Goal: Communication & Community: Answer question/provide support

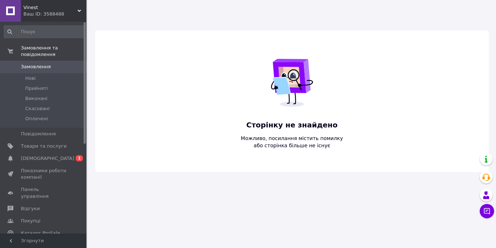
click at [32, 17] on div "Ваш ID: 3588488" at bounding box center [54, 14] width 63 height 6
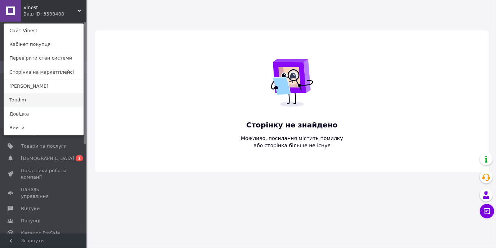
click at [35, 107] on link "Topdim" at bounding box center [43, 100] width 79 height 14
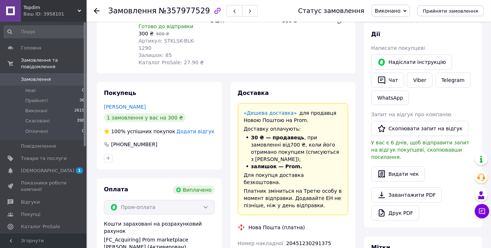
scroll to position [13, 0]
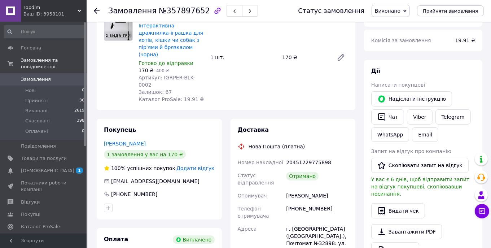
scroll to position [108, 0]
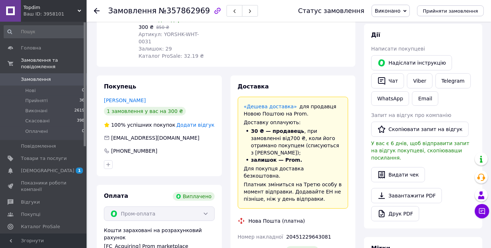
scroll to position [108, 0]
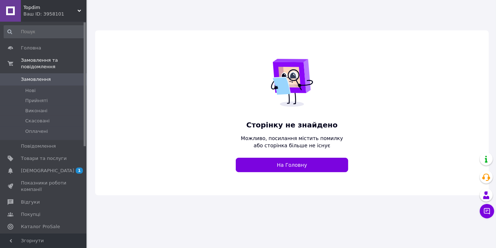
click at [29, 13] on div "Ваш ID: 3958101" at bounding box center [54, 14] width 63 height 6
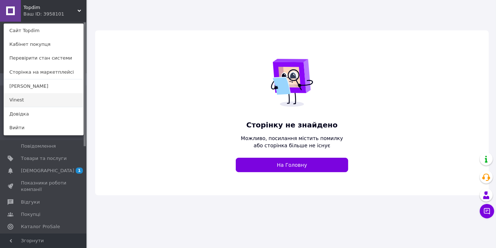
click at [37, 107] on link "Vinest" at bounding box center [43, 100] width 79 height 14
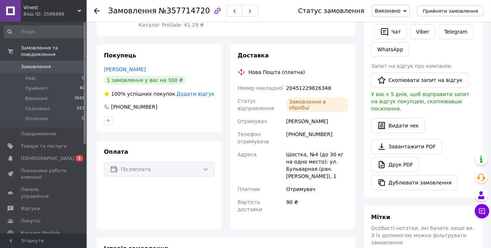
scroll to position [144, 0]
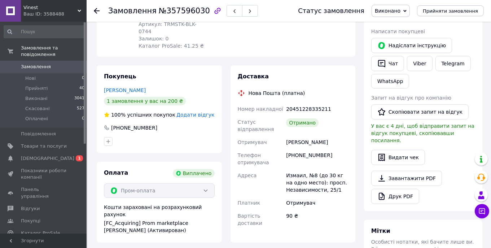
scroll to position [144, 0]
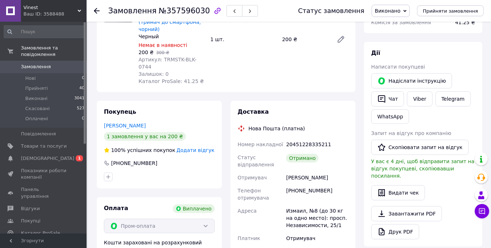
scroll to position [108, 0]
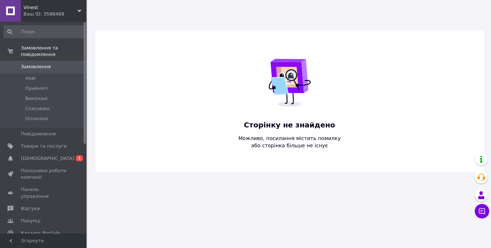
click at [28, 12] on div "Ваш ID: 3588488" at bounding box center [54, 14] width 63 height 6
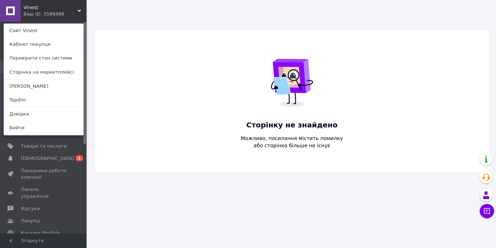
click at [40, 107] on link "Topdim" at bounding box center [43, 100] width 79 height 14
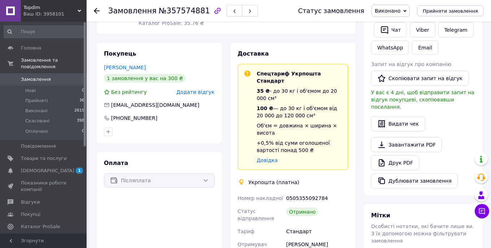
scroll to position [144, 0]
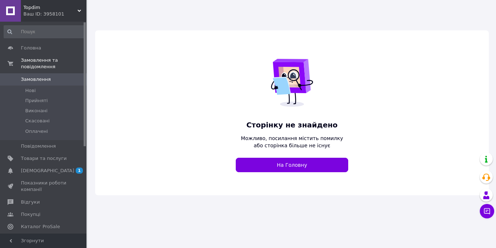
click at [30, 14] on div "Ваш ID: 3958101" at bounding box center [54, 14] width 63 height 6
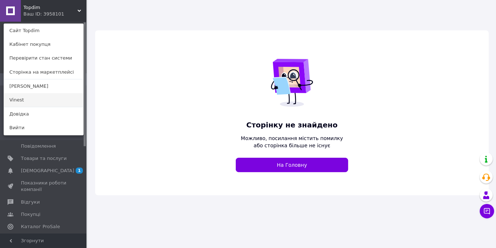
click at [31, 107] on link "Vinest" at bounding box center [43, 100] width 79 height 14
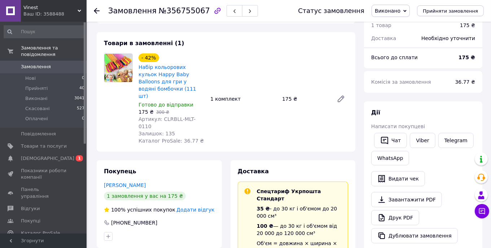
scroll to position [144, 0]
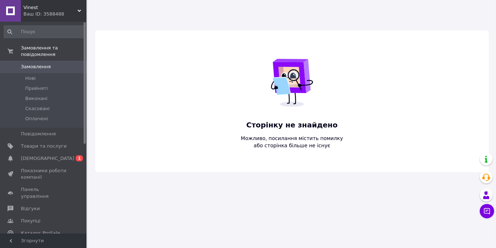
click at [29, 8] on span "Vinest" at bounding box center [50, 7] width 54 height 6
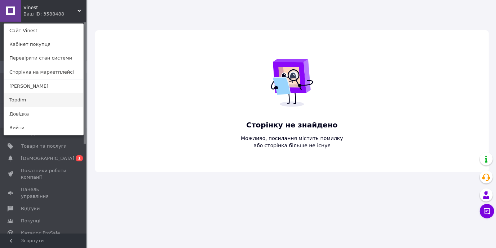
click at [34, 107] on link "Topdim" at bounding box center [43, 100] width 79 height 14
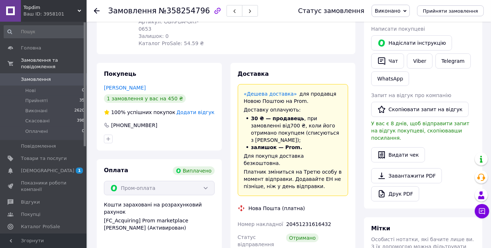
scroll to position [144, 0]
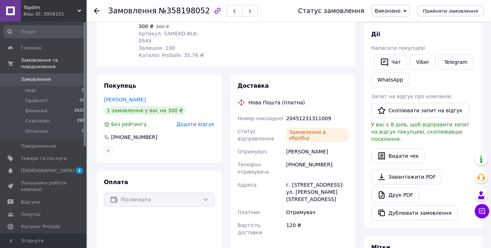
scroll to position [131, 0]
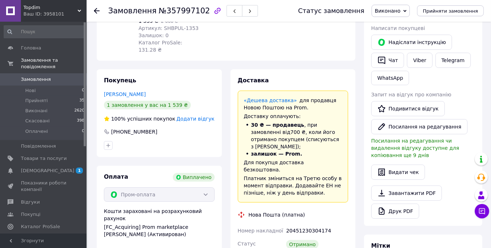
scroll to position [144, 0]
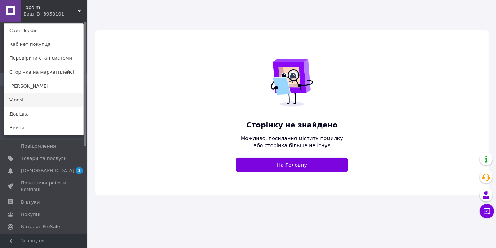
click at [35, 106] on link "Vinest" at bounding box center [43, 100] width 79 height 14
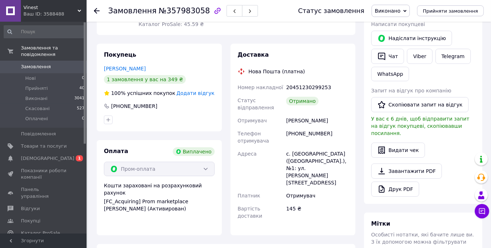
scroll to position [144, 0]
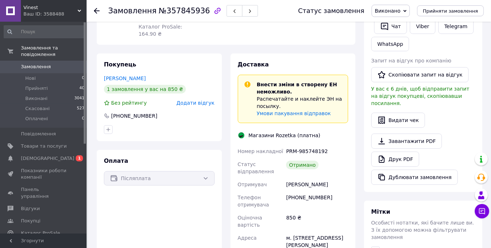
scroll to position [144, 0]
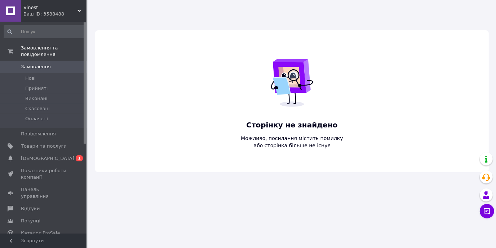
click at [23, 13] on div "Ваш ID: 3588488" at bounding box center [54, 14] width 63 height 6
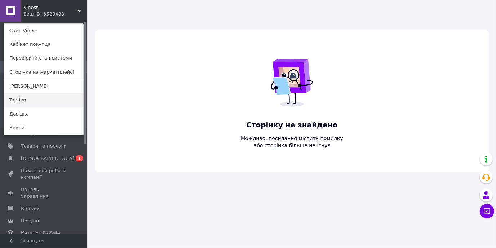
click at [44, 105] on link "Topdim" at bounding box center [43, 100] width 79 height 14
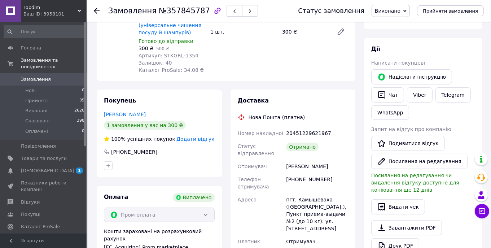
scroll to position [108, 0]
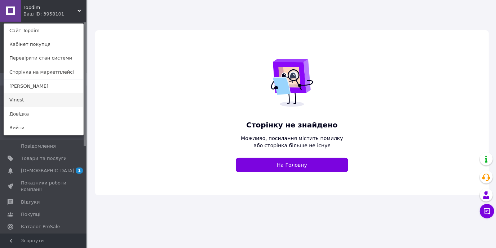
click at [36, 105] on link "Vinest" at bounding box center [43, 100] width 79 height 14
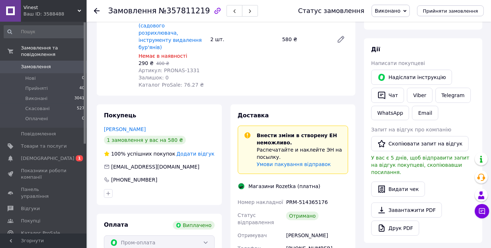
scroll to position [108, 0]
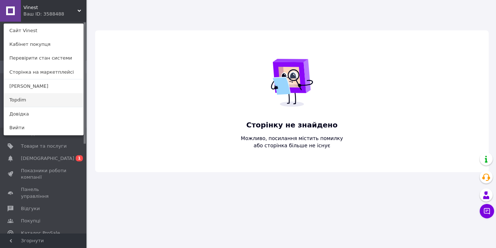
click at [36, 107] on link "Topdim" at bounding box center [43, 100] width 79 height 14
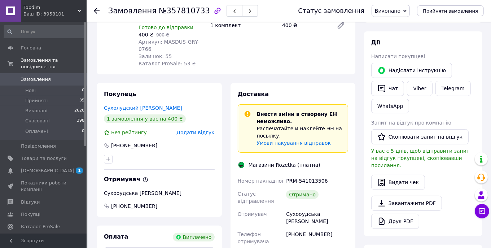
scroll to position [108, 0]
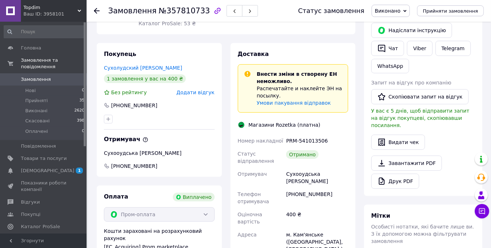
scroll to position [144, 0]
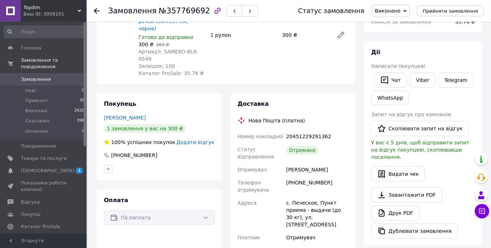
scroll to position [108, 0]
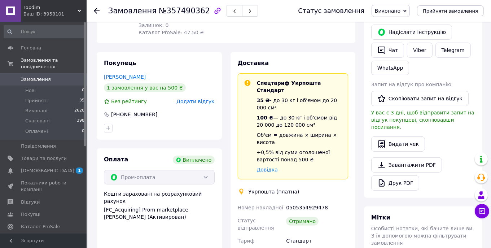
scroll to position [144, 0]
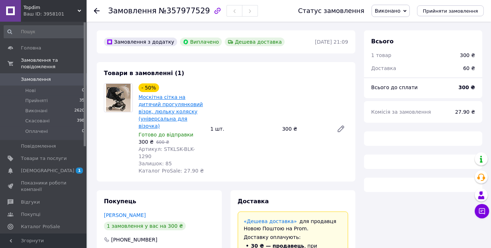
drag, startPoint x: 178, startPoint y: 106, endPoint x: 183, endPoint y: 105, distance: 4.7
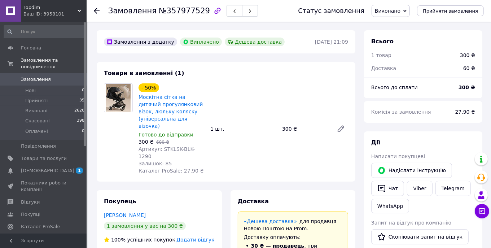
scroll to position [13, 0]
click at [386, 184] on button "Чат" at bounding box center [387, 188] width 33 height 15
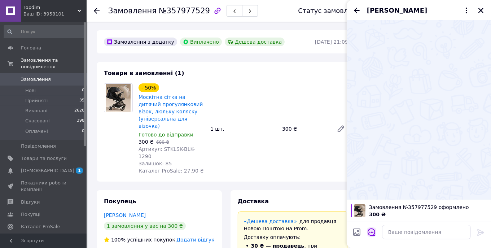
click at [370, 235] on icon "Відкрити шаблони відповідей" at bounding box center [372, 232] width 8 height 8
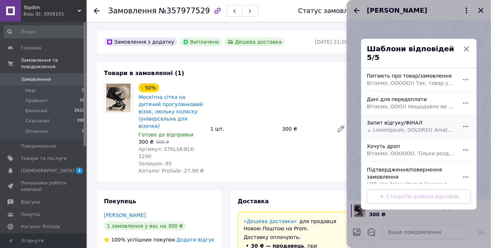
click at [391, 126] on span at bounding box center [411, 129] width 88 height 7
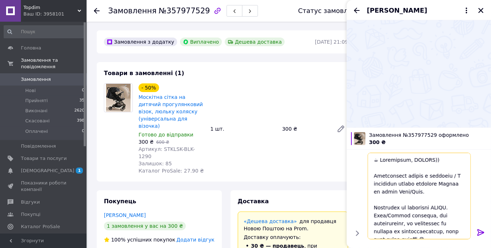
click at [434, 190] on textarea at bounding box center [419, 196] width 103 height 87
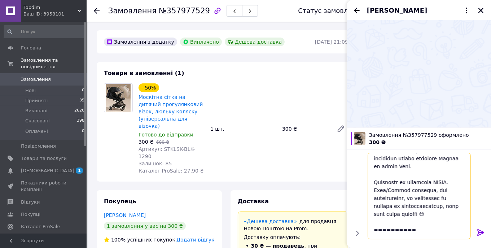
scroll to position [36, 0]
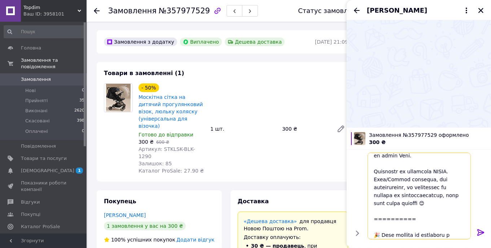
click at [463, 205] on textarea at bounding box center [419, 196] width 103 height 87
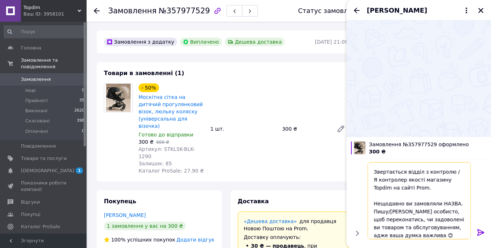
scroll to position [0, 0]
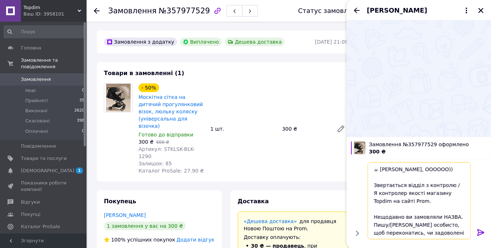
click at [430, 170] on textarea "☕ Добривечір, ОООООО)) Звертається відділ з контролю / Я контролер якості магаз…" at bounding box center [419, 200] width 103 height 77
paste textarea "нтоне сітку на дитячий візок"
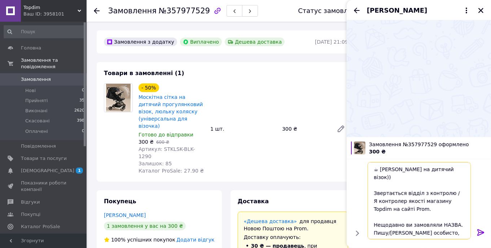
click at [445, 166] on textarea "☕ Добривечір, Антоне сітку на дитячий візок)) Звертається відділ з контролю / Я…" at bounding box center [419, 200] width 103 height 77
drag, startPoint x: 445, startPoint y: 166, endPoint x: 404, endPoint y: 179, distance: 42.7
click at [404, 179] on textarea "☕ Добривечір, Антоне сітку на дитячий візок)) Звертається відділ з контролю / Я…" at bounding box center [419, 200] width 103 height 77
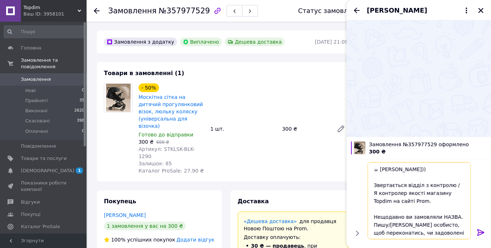
click at [446, 214] on textarea "☕ Добривечір, Антоне)) Звертається відділ з контролю / Я контролер якості магаз…" at bounding box center [419, 200] width 103 height 77
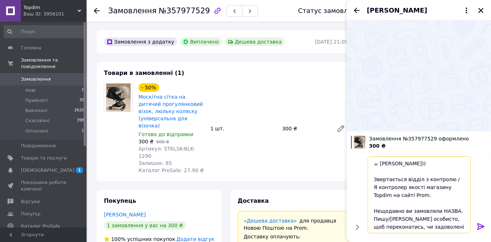
paste textarea "сітку на дитячий візок"
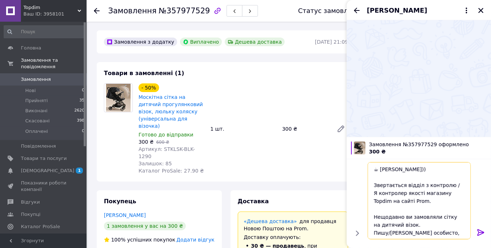
click at [397, 195] on textarea "☕ Добривечір, Антоне)) Звертається відділ з контролю / Я контролер якості магаз…" at bounding box center [419, 200] width 103 height 77
click at [454, 196] on textarea "☕ Добривечір, Антоне)) Звертається відділ з контролю якості магазину Topdim на …" at bounding box center [419, 200] width 103 height 77
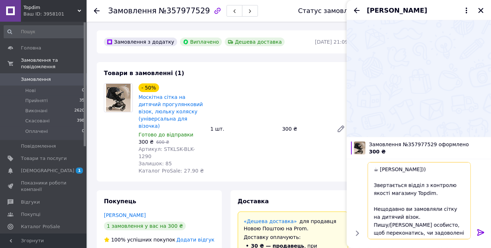
click at [425, 217] on textarea "☕ Добривечір, Антоне)) Звертається відділ з контролю якості магазину Topdim. Не…" at bounding box center [419, 200] width 103 height 77
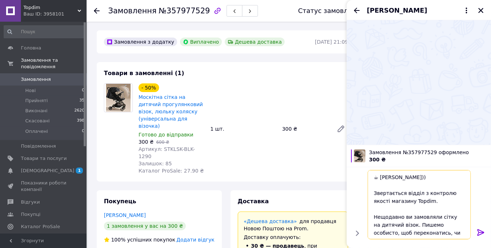
click at [441, 226] on textarea "☕ Добривечір, Антоне)) Звертається відділ з контролю якості магазину Topdim. Не…" at bounding box center [419, 204] width 103 height 69
type textarea "☕ Добривечір, Антоне)) Звертається відділ з контролю якості магазину Topdim. Не…"
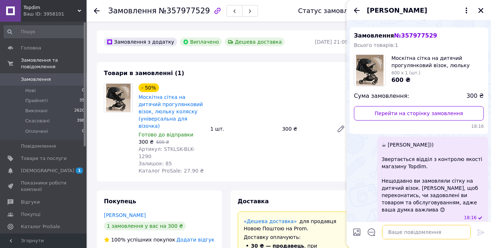
scroll to position [17, 0]
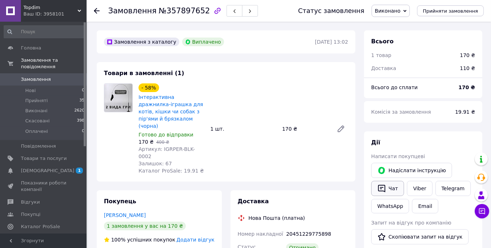
click at [394, 183] on button "Чат" at bounding box center [387, 188] width 33 height 15
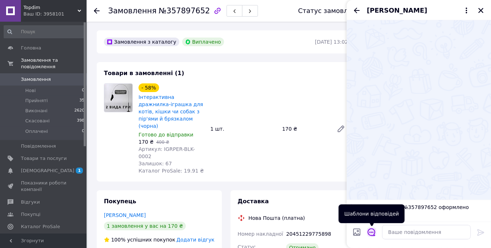
click at [372, 235] on icon "Відкрити шаблони відповідей" at bounding box center [372, 232] width 8 height 8
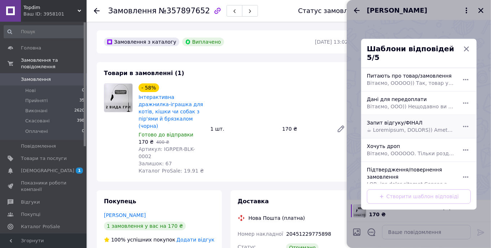
click at [400, 129] on div "Запит відгуку/ФІНАЛ" at bounding box center [411, 126] width 94 height 20
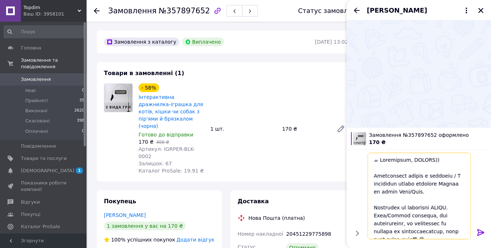
click at [435, 190] on textarea at bounding box center [419, 196] width 103 height 87
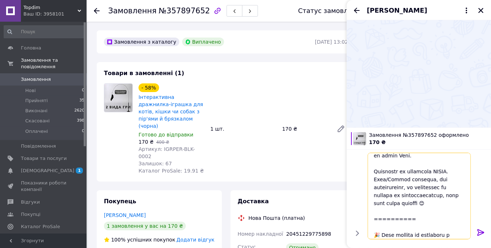
click at [460, 200] on textarea at bounding box center [419, 196] width 103 height 87
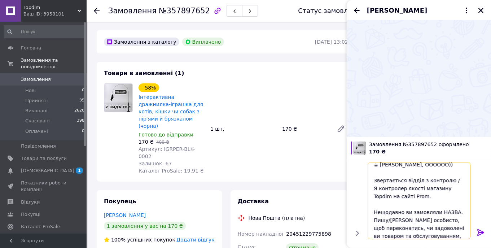
scroll to position [0, 0]
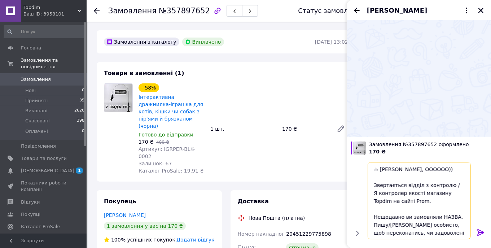
click at [432, 169] on textarea "☕ Добривечір, ОООООО)) Звертається відділ з контролю / Я контролер якості магаз…" at bounding box center [419, 200] width 103 height 77
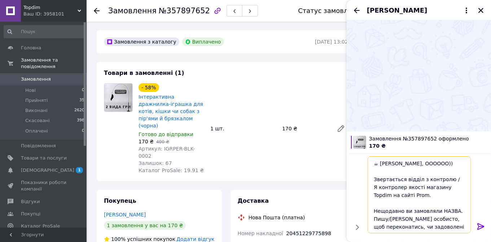
paste textarea "лизавето дражнилку з піриною для кота"
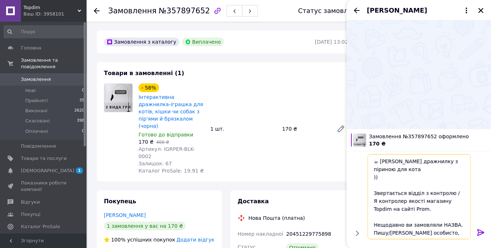
click at [446, 169] on textarea "☕ Добривечір, Єлизавето дражнилку з піриною для кота )) Звертається відділ з ко…" at bounding box center [419, 196] width 103 height 85
drag, startPoint x: 446, startPoint y: 169, endPoint x: 398, endPoint y: 169, distance: 48.0
click at [398, 169] on textarea "☕ Добривечір, Єлизавето дражнилку з піриною для кота )) Звертається відділ з ко…" at bounding box center [419, 196] width 103 height 85
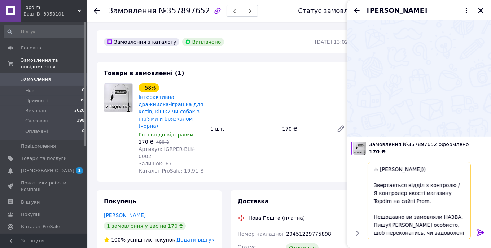
click at [449, 217] on textarea "☕ Добривечір, Єлизавето)) Звертається відділ з контролю / Я контролер якості ма…" at bounding box center [419, 200] width 103 height 77
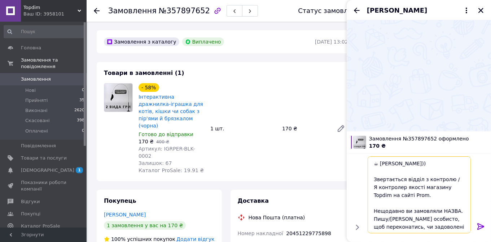
paste textarea "ражнилку з піриною для кота"
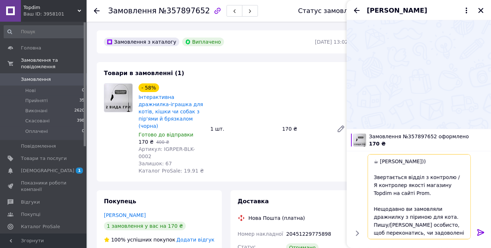
click at [426, 222] on textarea "☕ Добривечір, Єлизавето)) Звертається відділ з контролю / Я контролер якості ма…" at bounding box center [419, 196] width 103 height 85
click at [421, 218] on textarea "☕ Добривечір, Єлизавето)) Звертається відділ з контролю / Я контролер якості ма…" at bounding box center [419, 196] width 103 height 85
click at [424, 218] on textarea "☕ Добривечір, Єлизавето)) Звертається відділ з контролю / Я контролер якості ма…" at bounding box center [419, 196] width 103 height 85
click at [416, 218] on textarea "☕ Добривечір, Єлизавето)) Звертається відділ з контролю / Я контролер якості ма…" at bounding box center [419, 196] width 103 height 85
click at [419, 217] on textarea "☕ Добривечір, Єлизавето)) Звертається відділ з контролю / Я контролер якості ма…" at bounding box center [419, 196] width 103 height 85
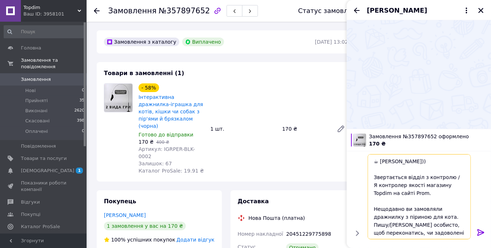
click at [419, 217] on textarea "☕ Добривечір, Єлизавето)) Звертається відділ з контролю / Я контролер якості ма…" at bounding box center [419, 196] width 103 height 85
click at [387, 186] on textarea "☕ Добривечір, Єлизавето)) Звертається відділ з контролю / Я контролер якості ма…" at bounding box center [419, 196] width 103 height 85
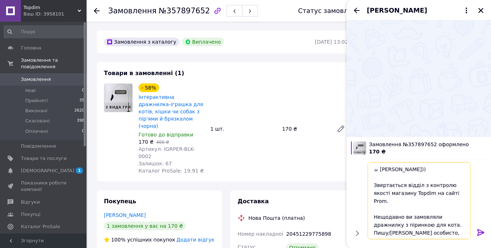
click at [451, 192] on textarea "☕ Добривечір, Єлизавето)) Звертається відділ з контролю якості магазину Topdim …" at bounding box center [419, 200] width 103 height 77
click at [381, 226] on textarea "☕ Добривечір, Єлизавето)) Звертається відділ з контролю якості магазину Topdim.…" at bounding box center [419, 200] width 103 height 77
click at [406, 227] on textarea "☕ Добривечір, Єлизавето)) Звертається відділ з контролю якості магазину Topdim.…" at bounding box center [419, 200] width 103 height 77
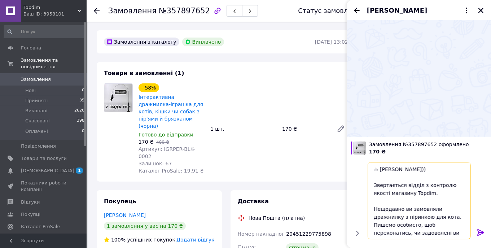
click at [406, 227] on textarea "☕ Добривечір, Єлизавето)) Звертається відділ з контролю якості магазину Topdim.…" at bounding box center [419, 200] width 103 height 77
type textarea "☕ Добривечір, Єлизавето)) Звертається відділ з контролю якості магазину Topdim.…"
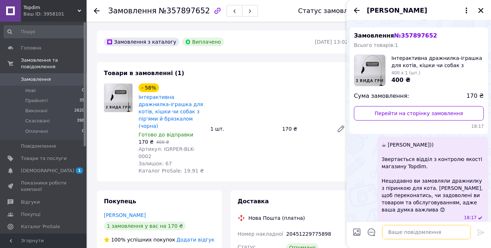
scroll to position [17, 0]
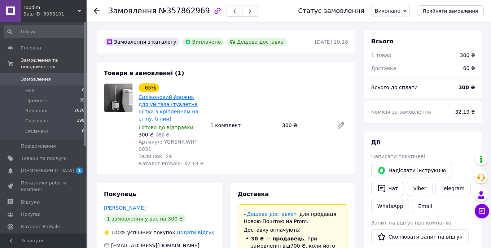
scroll to position [13, 0]
click at [382, 185] on icon "button" at bounding box center [381, 189] width 7 height 8
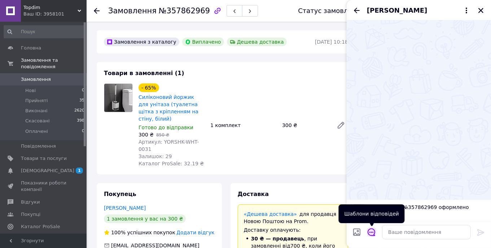
click at [369, 229] on icon "Відкрити шаблони відповідей" at bounding box center [372, 232] width 8 height 8
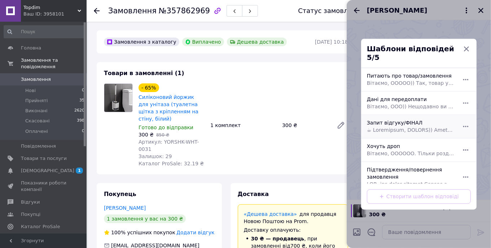
click at [392, 127] on span at bounding box center [411, 129] width 88 height 7
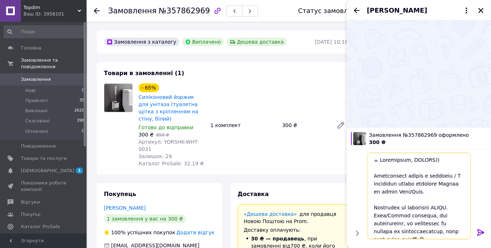
click at [435, 192] on textarea at bounding box center [419, 196] width 103 height 87
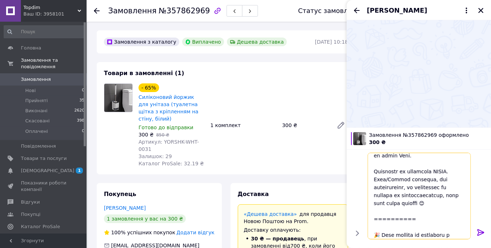
click at [468, 202] on textarea at bounding box center [419, 196] width 103 height 87
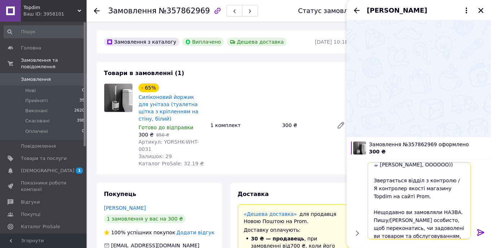
scroll to position [0, 0]
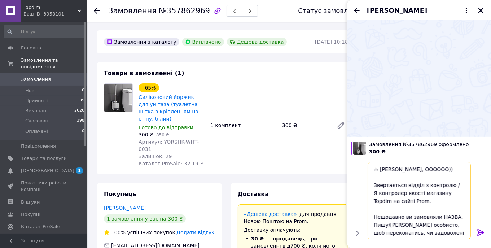
click at [436, 170] on textarea "☕ Добривечір, ОООООО)) Звертається відділ з контролю / Я контролер якості магаз…" at bounding box center [419, 200] width 103 height 77
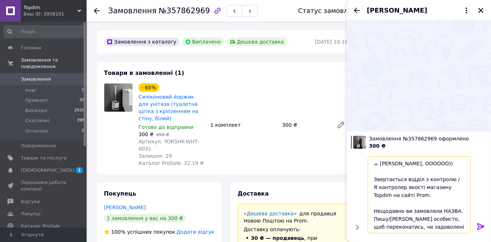
paste textarea "енисе туалетний йоржик"
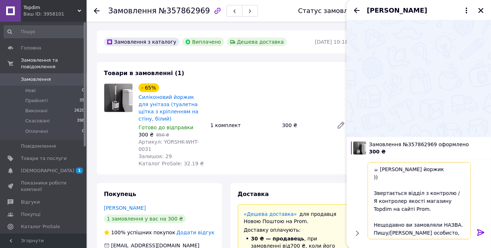
click at [393, 177] on textarea "☕ Добривечір, Денисе туалетний йоржик )) Звертається відділ з контролю / Я конт…" at bounding box center [419, 200] width 103 height 77
drag, startPoint x: 393, startPoint y: 177, endPoint x: 411, endPoint y: 177, distance: 18.0
click at [411, 177] on textarea "☕ Добривечір, Денисе туалетний йоржик )) Звертається відділ з контролю / Я конт…" at bounding box center [419, 200] width 103 height 77
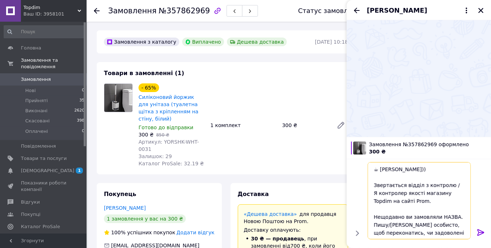
click at [448, 215] on textarea "☕ Добривечір, Денисе)) Звертається відділ з контролю / Я контролер якості магаз…" at bounding box center [419, 200] width 103 height 77
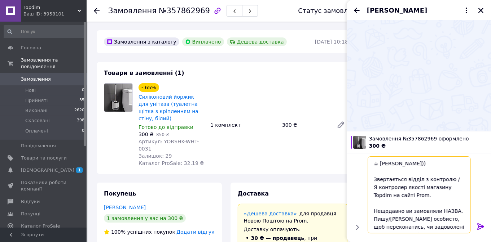
paste textarea "туалетний йоржик"
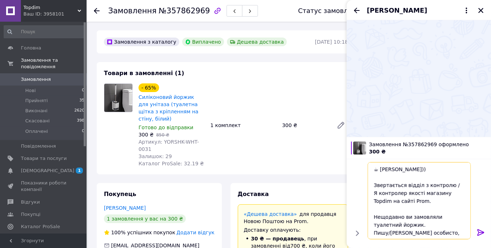
click at [395, 191] on textarea "☕ Добривечір, Денисе)) Звертається відділ з контролю / Я контролер якості магаз…" at bounding box center [419, 200] width 103 height 77
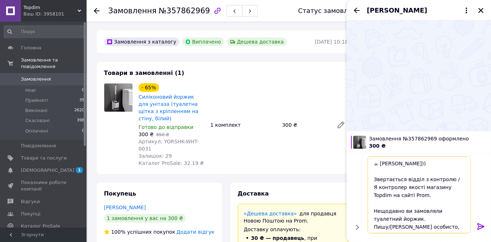
click at [389, 190] on textarea "☕ Добривечір, Денисе)) Звертається відділ з контролю / Я контролер якості магаз…" at bounding box center [419, 195] width 103 height 77
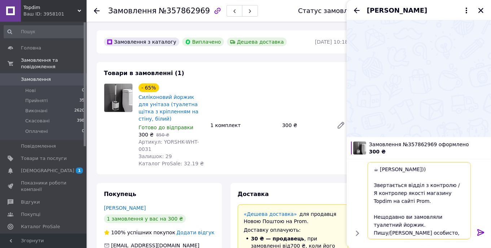
click at [389, 190] on textarea "☕ Добривечір, Денисе)) Звертається відділ з контролю / Я контролер якості магаз…" at bounding box center [419, 200] width 103 height 77
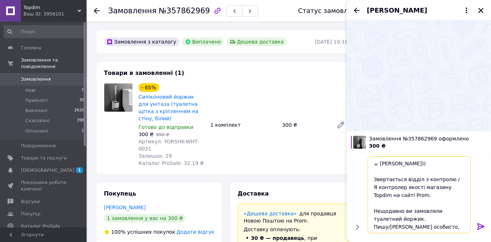
click at [382, 186] on textarea "☕ Добривечір, Денисе)) Звертається відділ з контролю / Я контролер якості магаз…" at bounding box center [419, 195] width 103 height 77
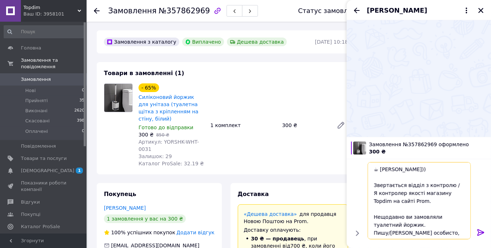
click at [382, 186] on textarea "☕ Добривечір, Денисе)) Звертається відділ з контролю / Я контролер якості магаз…" at bounding box center [419, 200] width 103 height 77
click at [382, 189] on textarea "☕ Добривечір, Денисе)) Звертається відділ з контролю / Я контролер якості магаз…" at bounding box center [419, 200] width 103 height 77
click at [449, 193] on textarea "☕ Добривечір, Денисе)) Звертається відділ з контролю якості магазину Topdim на …" at bounding box center [419, 200] width 103 height 77
click at [448, 193] on textarea "☕ Добривечір, Денисе)) Звертається відділ з контролю якості магазину Topdim на …" at bounding box center [419, 200] width 103 height 77
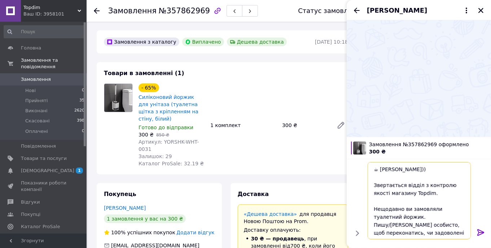
click at [435, 218] on textarea "☕ Добривечір, Денисе)) Звертається відділ з контролю якості магазину Topdim. Не…" at bounding box center [419, 200] width 103 height 77
click at [388, 224] on textarea "☕ Добривечір, Денисе)) Звертається відділ з контролю якості магазину Topdim. Не…" at bounding box center [419, 200] width 103 height 77
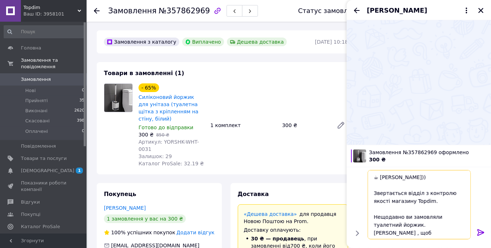
type textarea "☕ Добривечір, Денисе)) Звертається відділ з контролю якості магазину Topdim. Не…"
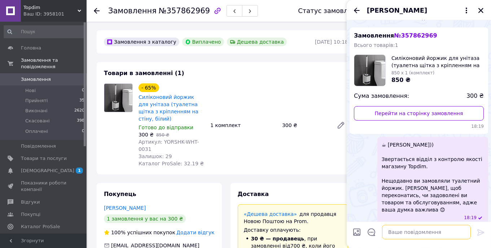
scroll to position [17, 0]
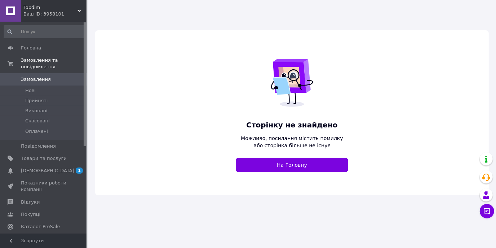
click at [32, 12] on div "Ваш ID: 3958101" at bounding box center [54, 14] width 63 height 6
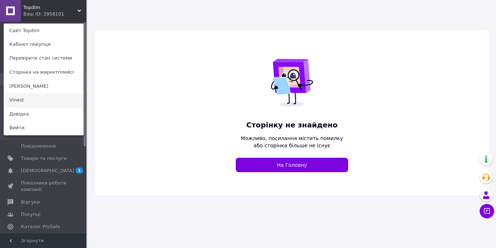
click at [54, 107] on link "Vinest" at bounding box center [43, 100] width 79 height 14
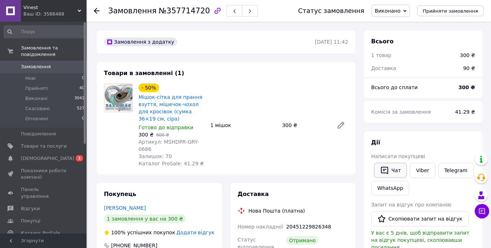
click at [391, 174] on button "Чат" at bounding box center [390, 170] width 33 height 15
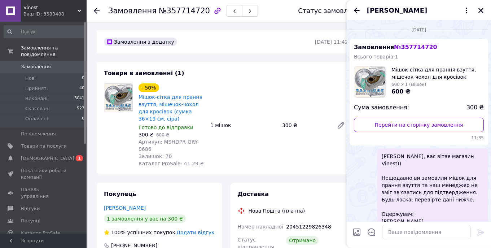
scroll to position [75, 0]
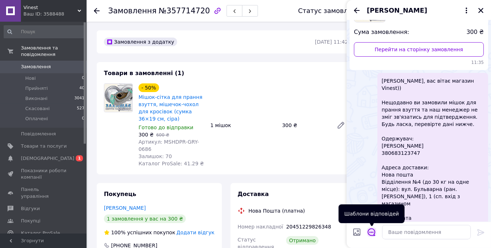
click at [372, 230] on icon "Відкрити шаблони відповідей" at bounding box center [372, 232] width 8 height 8
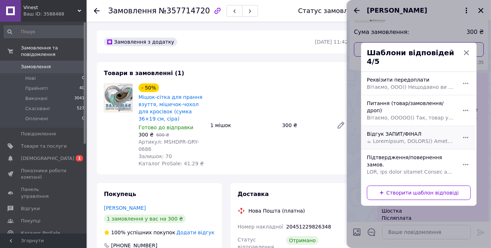
click at [406, 137] on span at bounding box center [411, 140] width 88 height 7
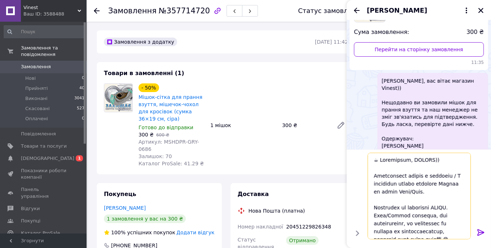
click at [426, 158] on textarea at bounding box center [419, 196] width 103 height 87
paste textarea "остянтине мішок для прання взуття"
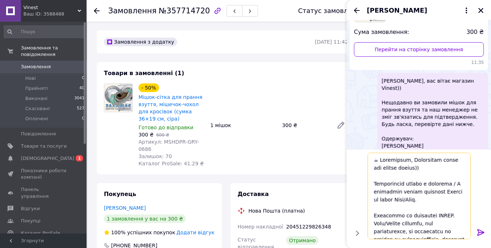
click at [432, 166] on textarea at bounding box center [419, 196] width 103 height 87
drag, startPoint x: 432, startPoint y: 166, endPoint x: 382, endPoint y: 167, distance: 50.2
click at [382, 167] on textarea at bounding box center [419, 196] width 103 height 87
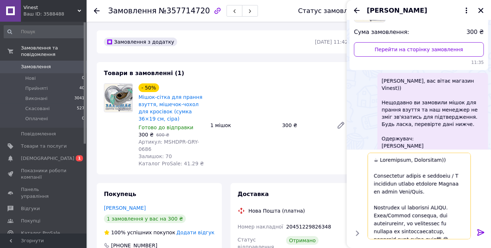
click at [413, 192] on textarea at bounding box center [419, 196] width 103 height 87
click at [460, 207] on textarea at bounding box center [419, 196] width 103 height 87
click at [453, 206] on textarea at bounding box center [419, 196] width 103 height 87
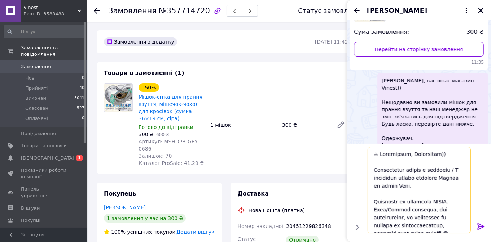
paste textarea "ішок для прання взуття"
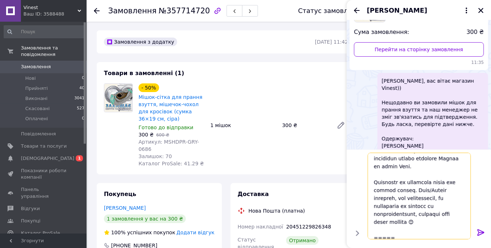
scroll to position [36, 0]
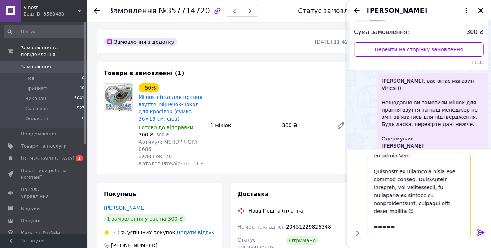
click at [441, 208] on textarea at bounding box center [419, 196] width 103 height 87
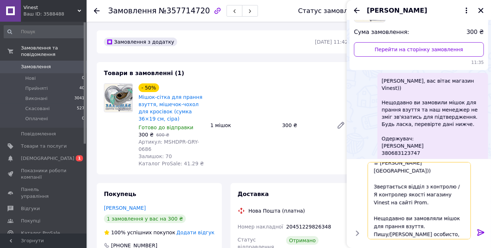
scroll to position [0, 0]
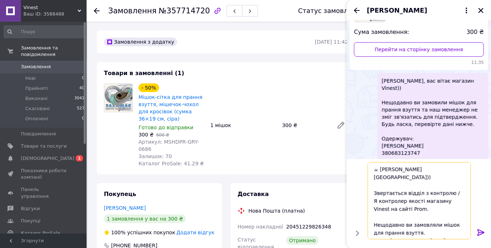
click at [391, 194] on textarea "☕ Добривечір, Костянтине)) Звертається відділ з контролю / Я контролер якості м…" at bounding box center [419, 200] width 103 height 77
click at [446, 195] on textarea "☕ Добривечір, Костянтине)) Звертається відділ з контролю якості магазину Vinest…" at bounding box center [419, 200] width 103 height 77
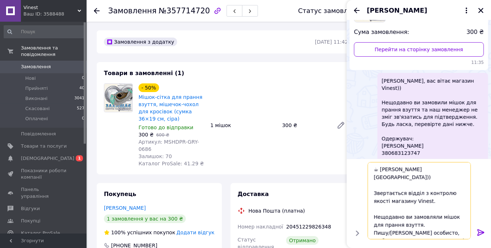
click at [433, 219] on textarea "☕ Добривечір, Костянтине)) Звертається відділ з контролю якості магазину Vinest…" at bounding box center [419, 200] width 103 height 77
click at [394, 223] on textarea "☕ Добривечір, Костянтине)) Звертається відділ з контролю якості магазину Vinest…" at bounding box center [419, 200] width 103 height 77
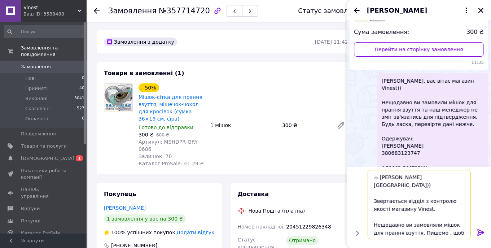
type textarea "☕ Добривечір, Костянтине)) Звертається відділ з контролю якості магазину Vinest…"
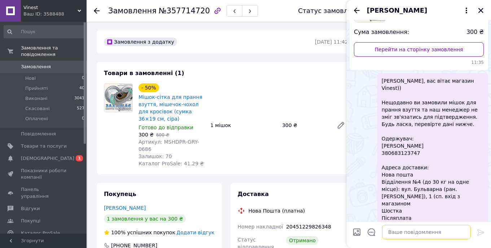
scroll to position [185, 0]
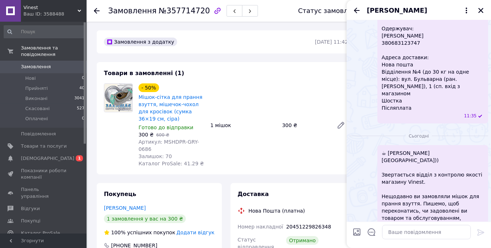
click at [421, 161] on span "☕ Добривечір, Костянтине)) Звертається відділ з контролю якості магазину Vinest…" at bounding box center [433, 188] width 102 height 79
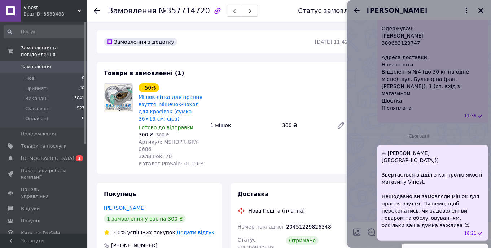
click at [418, 245] on button "Редагувати" at bounding box center [445, 252] width 87 height 14
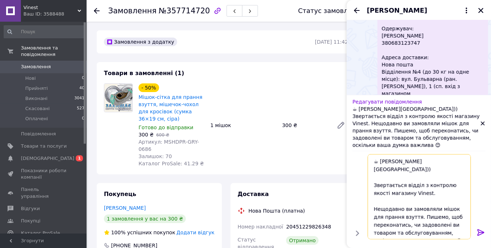
click at [434, 209] on textarea "☕ Добривечір, Костянтине)) Звертається відділ з контролю якості магазину Vinest…" at bounding box center [419, 196] width 103 height 85
drag, startPoint x: 434, startPoint y: 209, endPoint x: 405, endPoint y: 218, distance: 30.7
click at [405, 218] on textarea "☕ Добривечір, Костянтине)) Звертається відділ з контролю якості магазину Vinest…" at bounding box center [419, 196] width 103 height 85
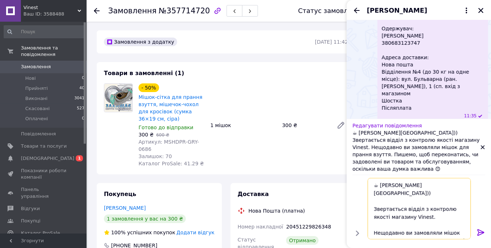
scroll to position [16, 0]
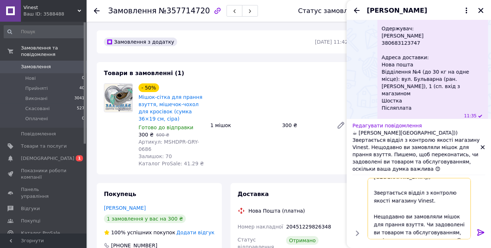
click at [456, 222] on textarea "☕ Добривечір, Костянтине)) Звертається відділ з контролю якості магазину Vinest…" at bounding box center [419, 208] width 103 height 61
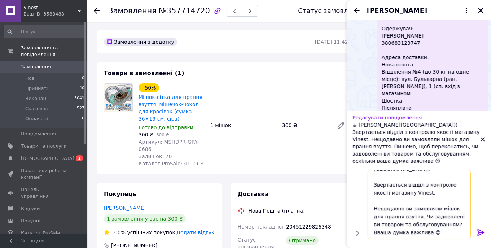
scroll to position [13, 0]
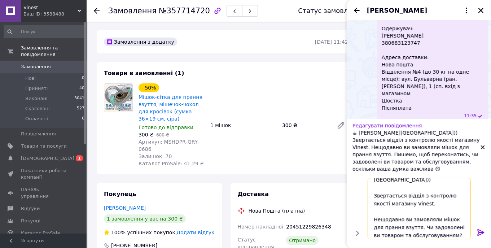
type textarea "☕ Добривечір, Костянтине)) Звертається відділ з контролю якості магазину Vinest…"
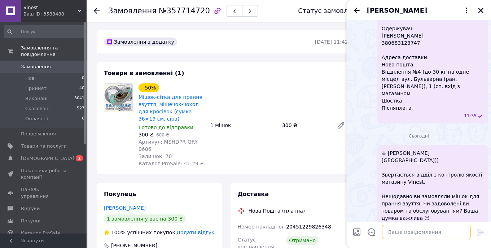
scroll to position [178, 0]
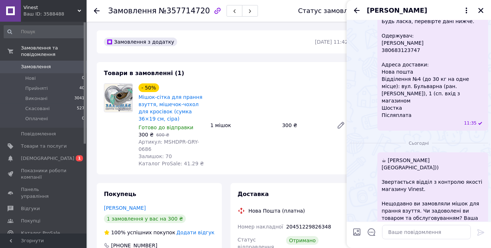
drag, startPoint x: 435, startPoint y: 188, endPoint x: 401, endPoint y: 202, distance: 36.4
click at [401, 202] on span "☕ Добривечір, Костянтине)) Звертається відділ з контролю якості магазину Vinest…" at bounding box center [433, 193] width 102 height 72
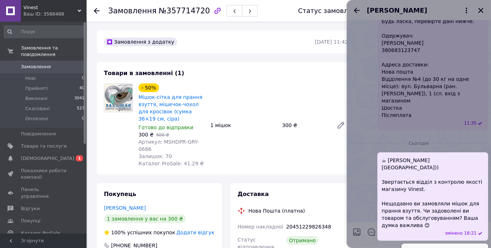
click at [421, 245] on button "Редагувати" at bounding box center [445, 252] width 87 height 14
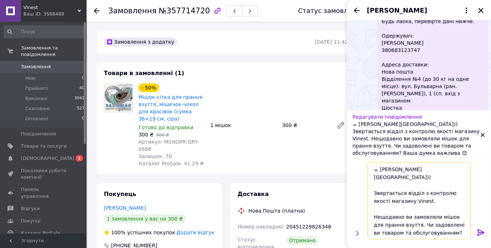
click at [388, 210] on textarea "☕ Добривечір, Костянтине)) Звертається відділ з контролю якості магазину Vinest…" at bounding box center [419, 200] width 103 height 77
drag, startPoint x: 388, startPoint y: 210, endPoint x: 407, endPoint y: 215, distance: 19.2
click at [407, 215] on textarea "☕ Добривечір, Костянтине)) Звертається відділ з контролю якості магазину Vinest…" at bounding box center [419, 200] width 103 height 77
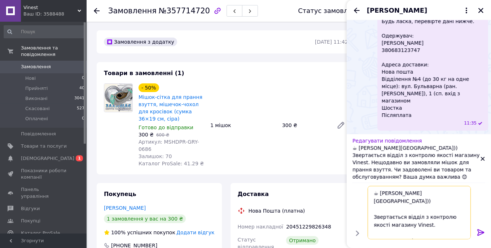
type textarea "☕ Добривечір, Костянтине)) Звертається відділ з контролю якості магазину Vinest…"
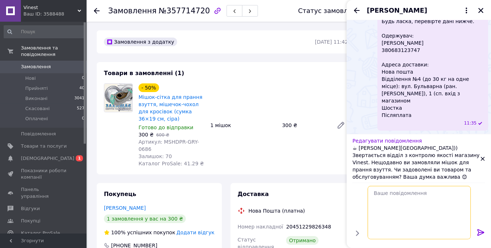
scroll to position [171, 0]
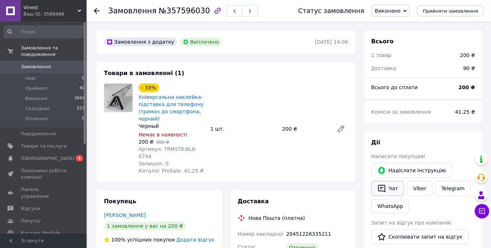
click at [386, 190] on button "Чат" at bounding box center [387, 188] width 33 height 15
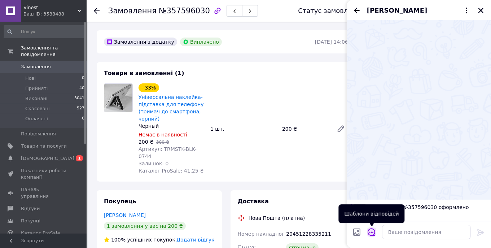
click at [376, 234] on button "Відкрити шаблони відповідей" at bounding box center [371, 231] width 9 height 9
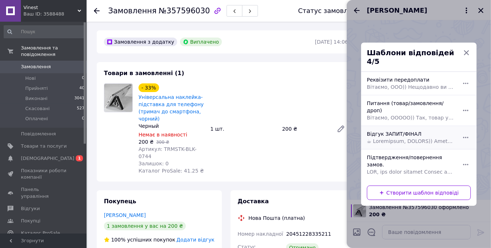
click at [385, 137] on span at bounding box center [411, 140] width 88 height 7
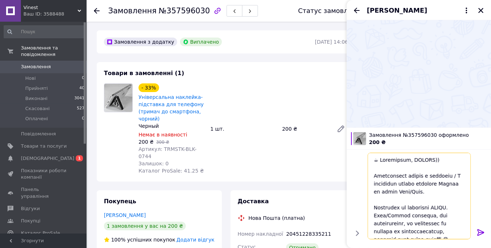
click at [428, 157] on textarea at bounding box center [419, 196] width 103 height 87
paste textarea "[PERSON_NAME] смартфона"
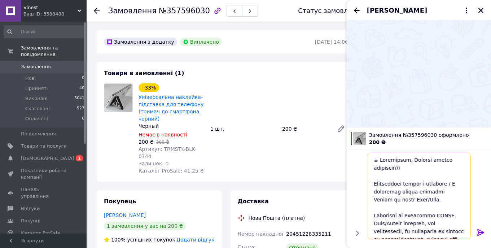
click at [450, 160] on textarea at bounding box center [419, 196] width 103 height 87
drag, startPoint x: 450, startPoint y: 160, endPoint x: 400, endPoint y: 166, distance: 50.5
click at [400, 166] on textarea at bounding box center [419, 196] width 103 height 87
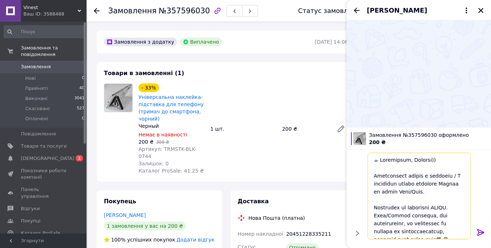
click at [413, 191] on textarea at bounding box center [419, 196] width 103 height 87
click at [451, 206] on textarea at bounding box center [419, 196] width 103 height 87
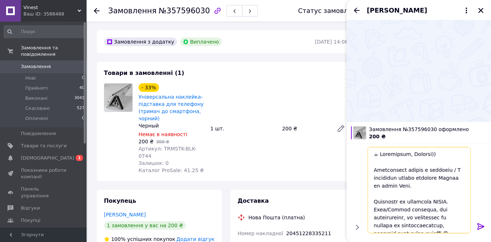
paste textarea "тримач смартфона"
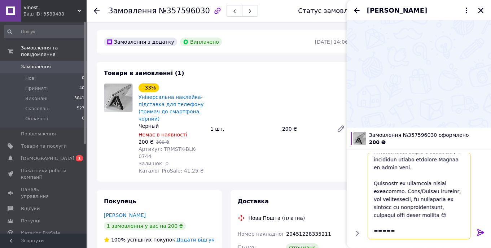
scroll to position [36, 0]
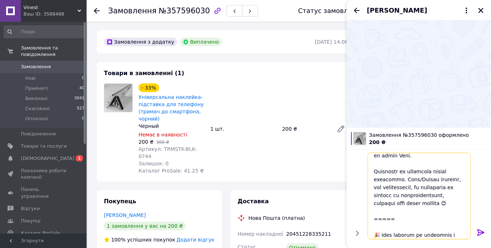
click at [444, 211] on textarea at bounding box center [419, 196] width 103 height 87
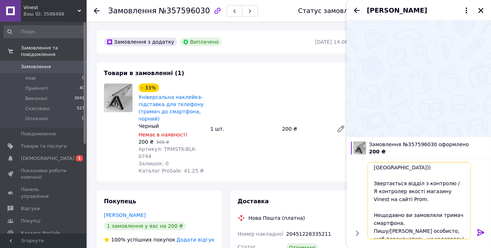
scroll to position [0, 0]
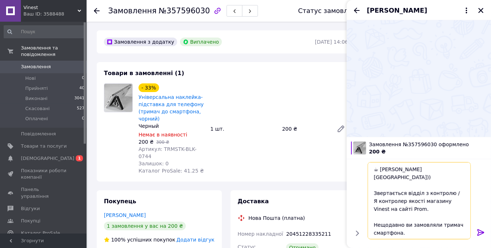
click at [391, 196] on textarea "☕ [PERSON_NAME][GEOGRAPHIC_DATA])) Звертається відділ з контролю / Я контролер …" at bounding box center [419, 200] width 103 height 77
click at [446, 191] on textarea "☕ [PERSON_NAME][GEOGRAPHIC_DATA])) Звертається відділ з контролю якості магазин…" at bounding box center [419, 200] width 103 height 77
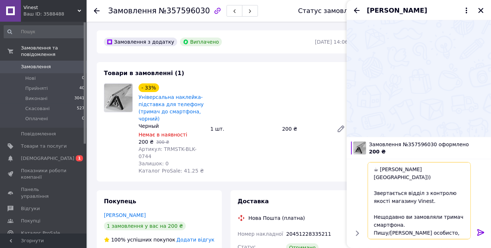
click at [416, 216] on textarea "☕ [PERSON_NAME][GEOGRAPHIC_DATA])) Звертається відділ з контролю якості магазин…" at bounding box center [419, 200] width 103 height 77
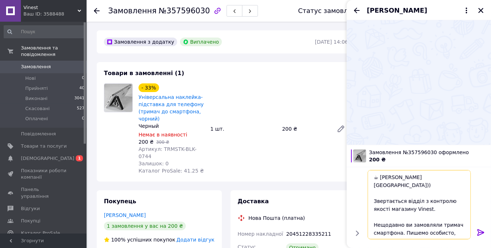
click at [434, 223] on textarea "☕ [PERSON_NAME][GEOGRAPHIC_DATA])) Звертається відділ з контролю якості магазин…" at bounding box center [419, 204] width 103 height 69
type textarea "☕ [PERSON_NAME][GEOGRAPHIC_DATA])) Звертається відділ з контролю якості магазин…"
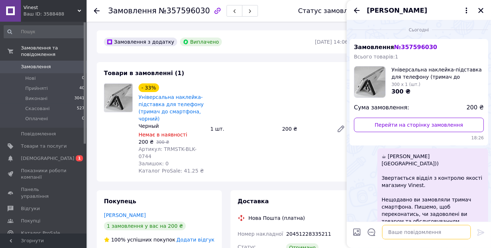
scroll to position [17, 0]
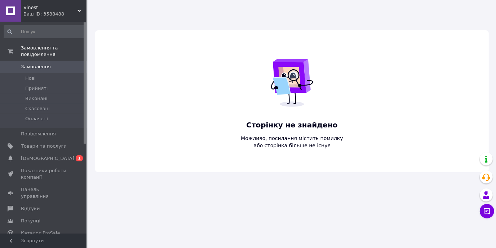
click at [34, 9] on span "Vinest" at bounding box center [50, 7] width 54 height 6
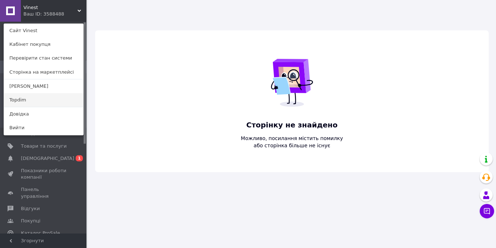
click at [40, 105] on link "Topdim" at bounding box center [43, 100] width 79 height 14
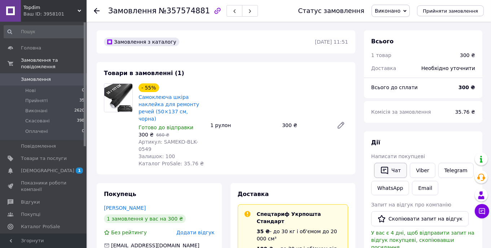
click at [386, 167] on icon "button" at bounding box center [384, 170] width 9 height 9
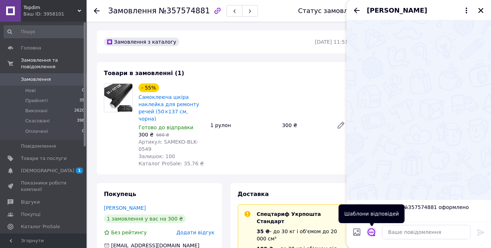
click at [370, 235] on icon "Відкрити шаблони відповідей" at bounding box center [372, 232] width 8 height 8
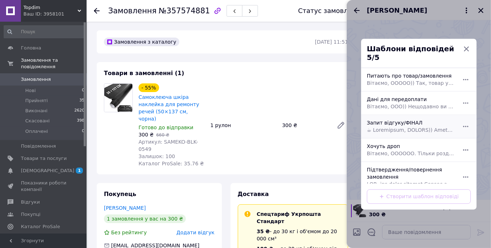
drag, startPoint x: 394, startPoint y: 120, endPoint x: 391, endPoint y: 127, distance: 8.1
click at [394, 120] on div "Запит відгуку/ФІНАЛ" at bounding box center [411, 126] width 94 height 20
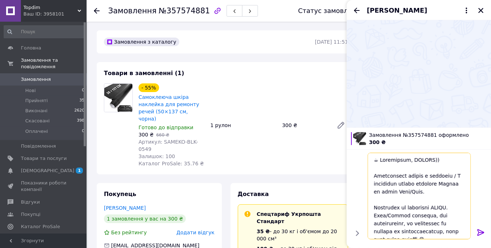
click at [427, 159] on textarea at bounding box center [419, 196] width 103 height 87
paste textarea "митре самоклеючу шкіру"
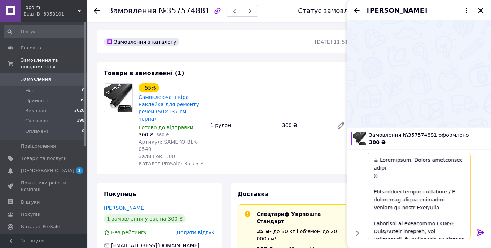
click at [416, 167] on textarea at bounding box center [419, 196] width 103 height 87
drag, startPoint x: 416, startPoint y: 167, endPoint x: 388, endPoint y: 168, distance: 28.2
click at [388, 168] on textarea at bounding box center [419, 196] width 103 height 87
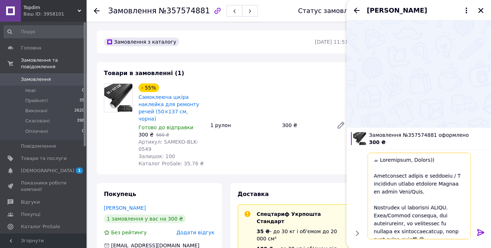
click at [435, 193] on textarea at bounding box center [419, 196] width 103 height 87
click at [434, 192] on textarea at bounding box center [419, 196] width 103 height 87
click at [447, 205] on textarea at bounding box center [419, 196] width 103 height 87
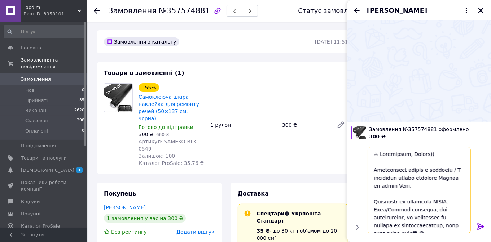
paste textarea "самоклеючу шкіру"
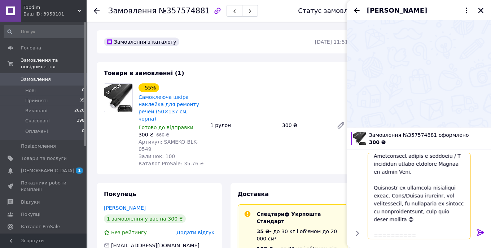
scroll to position [36, 0]
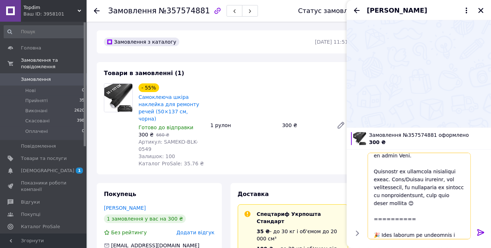
click at [458, 209] on textarea at bounding box center [419, 196] width 103 height 87
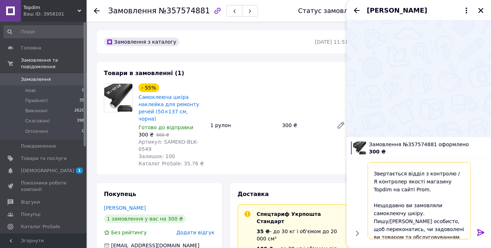
scroll to position [0, 0]
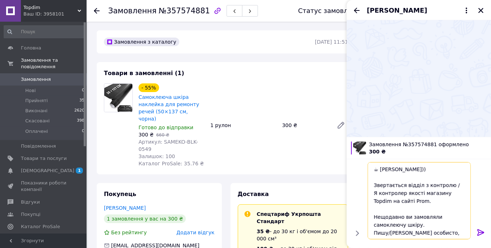
click at [394, 191] on textarea "☕ Добривечір, Дмитре)) Звертається відділ з контролю / Я контролер якості магаз…" at bounding box center [419, 200] width 103 height 77
click at [449, 194] on textarea "☕ Добривечір, Дмитре)) Звертається відділ з контролю якості магазину Topdim на …" at bounding box center [419, 200] width 103 height 77
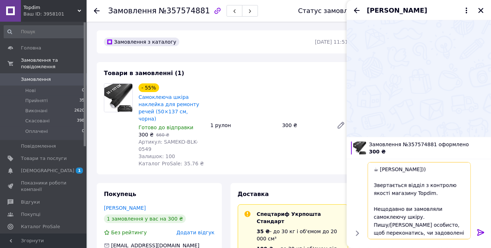
click at [437, 215] on textarea "☕ Добривечір, Дмитре)) Звертається відділ з контролю якості магазину Topdim. Не…" at bounding box center [419, 200] width 103 height 77
click at [384, 224] on textarea "☕ Добривечір, Дмитре)) Звертається відділ з контролю якості магазину Topdim. Не…" at bounding box center [419, 200] width 103 height 77
click at [385, 224] on textarea "☕ Добривечір, Дмитре)) Звертається відділ з контролю якості магазину Topdim. Не…" at bounding box center [419, 200] width 103 height 77
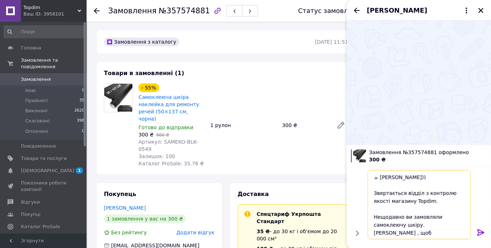
type textarea "☕ Добривечір, Дмитре)) Звертається відділ з контролю якості магазину Topdim. Не…"
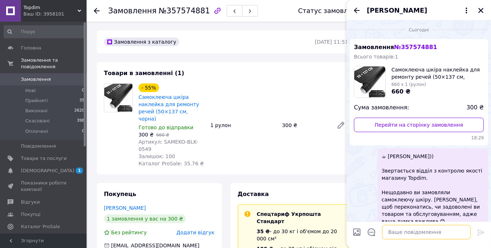
scroll to position [17, 0]
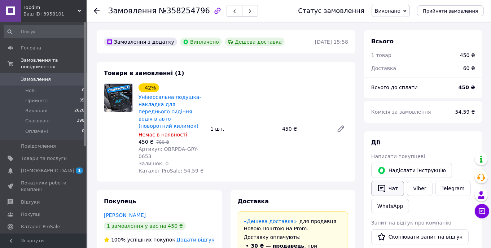
click at [390, 189] on button "Чат" at bounding box center [387, 188] width 33 height 15
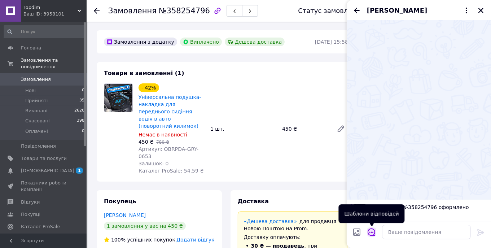
click at [372, 233] on icon "Відкрити шаблони відповідей" at bounding box center [372, 232] width 8 height 8
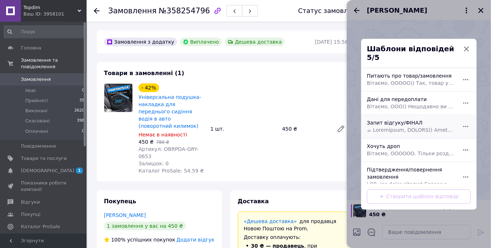
click at [396, 126] on span at bounding box center [411, 129] width 88 height 7
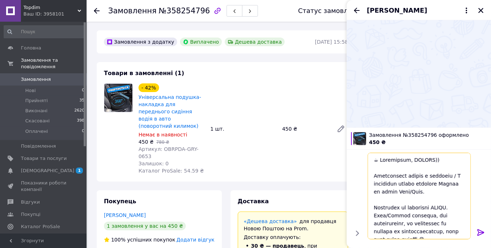
click at [423, 161] on textarea at bounding box center [419, 196] width 103 height 87
paste textarea "омане накладку на сидіння авто"
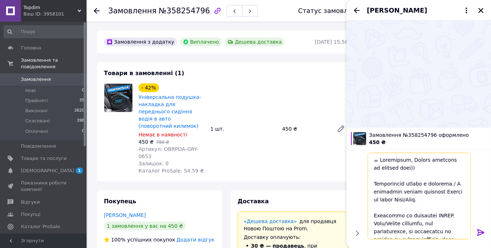
click at [454, 160] on textarea at bounding box center [419, 196] width 103 height 87
drag, startPoint x: 454, startPoint y: 160, endPoint x: 406, endPoint y: 166, distance: 48.1
click at [406, 166] on textarea at bounding box center [419, 196] width 103 height 87
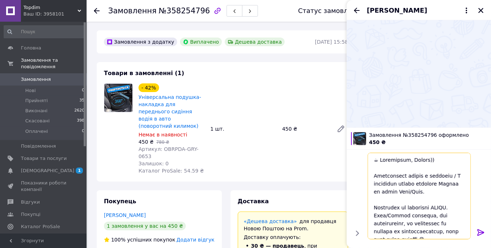
click at [437, 193] on textarea at bounding box center [419, 196] width 103 height 87
click at [454, 210] on textarea at bounding box center [419, 196] width 103 height 87
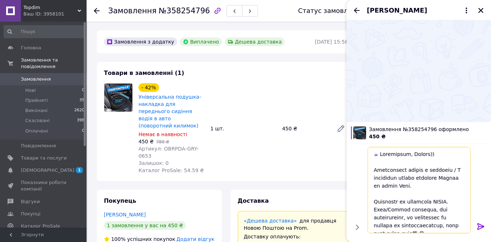
paste textarea "акладку на сидіння авто"
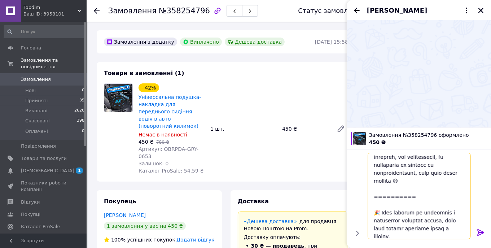
scroll to position [72, 0]
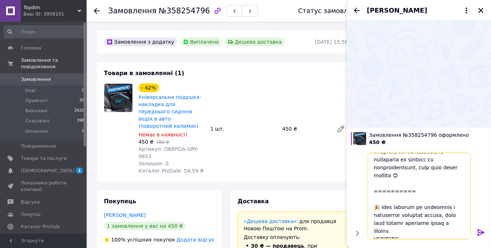
click at [456, 183] on textarea at bounding box center [419, 196] width 103 height 87
click at [456, 174] on textarea at bounding box center [419, 196] width 103 height 87
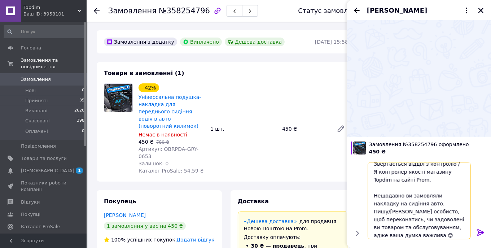
scroll to position [0, 0]
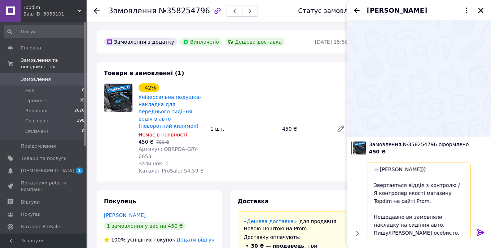
click at [388, 192] on textarea "☕ [PERSON_NAME])) Звертається відділ з контролю / Я контролер якості магазину T…" at bounding box center [419, 200] width 103 height 77
click at [453, 191] on textarea "☕ [PERSON_NAME])) Звертається відділ з контролю якості магазину Topdim на сайті…" at bounding box center [419, 200] width 103 height 77
click at [452, 218] on textarea "☕ [PERSON_NAME])) Звертається відділ з контролю якості магазину Topdim. Нещодав…" at bounding box center [419, 200] width 103 height 77
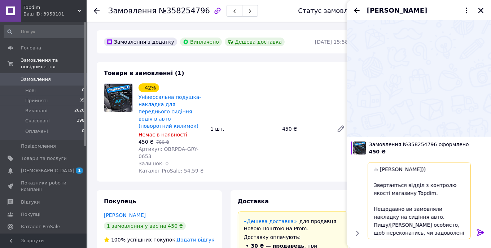
click at [452, 218] on textarea "☕ [PERSON_NAME])) Звертається відділ з контролю якості магазину Topdim. Нещодав…" at bounding box center [419, 200] width 103 height 77
click at [402, 226] on textarea "☕ [PERSON_NAME])) Звертається відділ з контролю якості магазину Topdim. Нещодав…" at bounding box center [419, 200] width 103 height 77
type textarea "☕ [PERSON_NAME])) Звертається відділ з контролю якості магазину Topdim. Нещодав…"
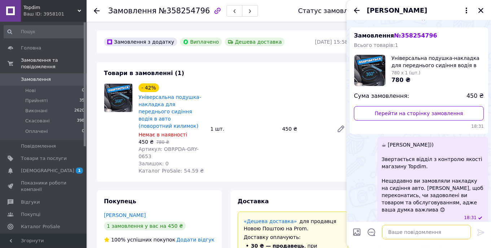
scroll to position [17, 0]
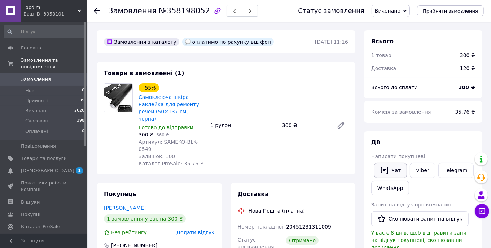
click at [392, 171] on button "Чат" at bounding box center [390, 170] width 33 height 15
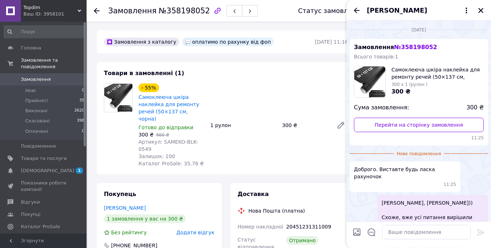
scroll to position [43, 0]
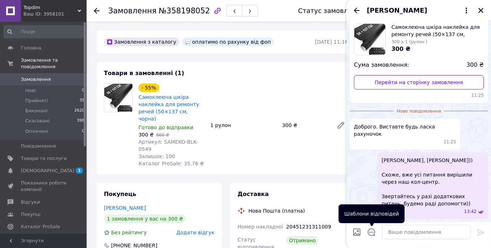
drag, startPoint x: 372, startPoint y: 236, endPoint x: 382, endPoint y: 211, distance: 26.6
click at [372, 236] on button "Відкрити шаблони відповідей" at bounding box center [371, 231] width 9 height 9
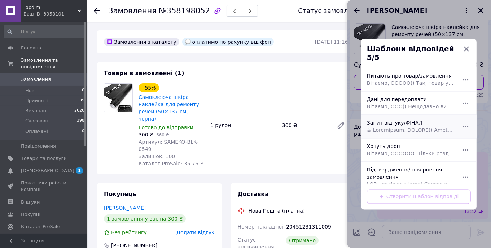
click at [390, 126] on span at bounding box center [411, 129] width 88 height 7
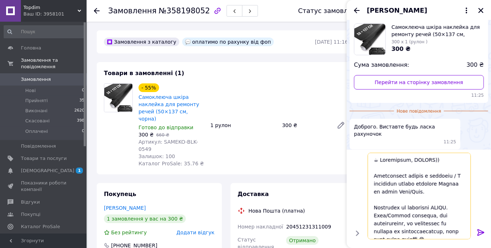
click at [427, 162] on textarea at bounding box center [419, 196] width 103 height 87
paste textarea "огдане самоклеючу шкіру"
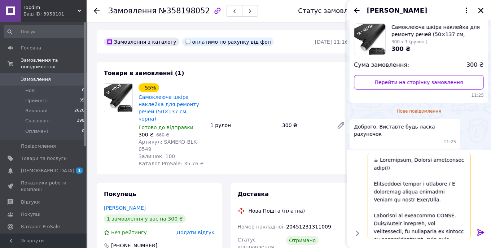
click at [416, 169] on textarea at bounding box center [419, 196] width 103 height 87
drag, startPoint x: 416, startPoint y: 169, endPoint x: 384, endPoint y: 169, distance: 32.8
click at [384, 169] on textarea at bounding box center [419, 196] width 103 height 87
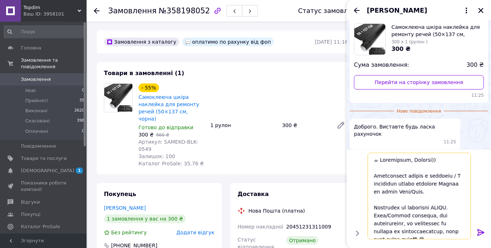
click at [436, 192] on textarea at bounding box center [419, 196] width 103 height 87
click at [454, 208] on textarea at bounding box center [419, 196] width 103 height 87
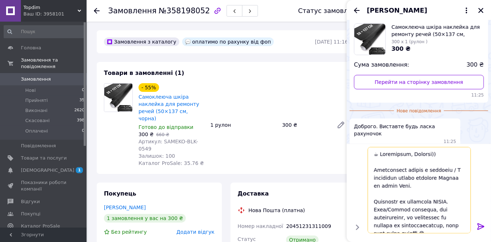
paste textarea "самоклеючу шкіру"
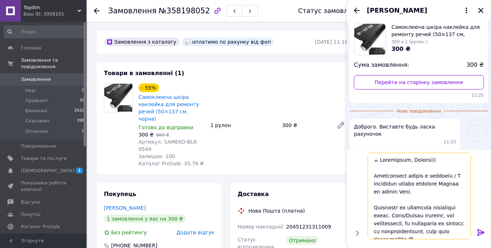
scroll to position [36, 0]
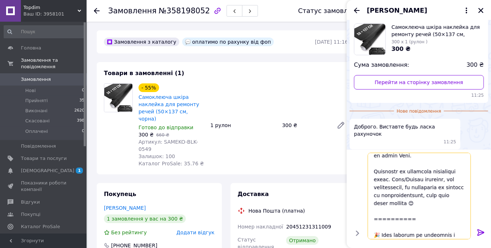
click at [456, 208] on textarea at bounding box center [419, 196] width 103 height 87
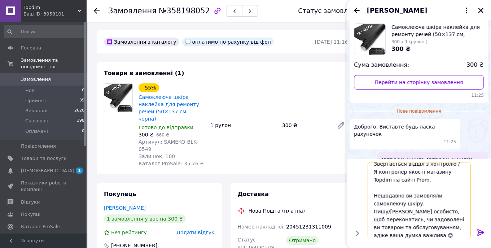
scroll to position [0, 0]
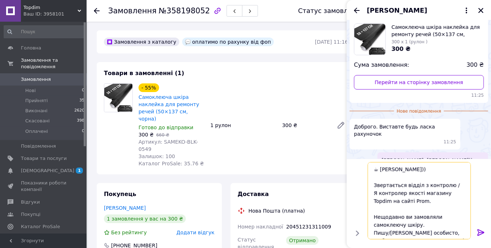
click at [389, 193] on textarea "☕ [PERSON_NAME])) Звертається відділ з контролю / Я контролер якості магазину T…" at bounding box center [419, 200] width 103 height 77
click at [391, 189] on textarea "☕ [PERSON_NAME])) Звертається відділ з контролю якості магазину Topdim на сайті…" at bounding box center [419, 200] width 103 height 77
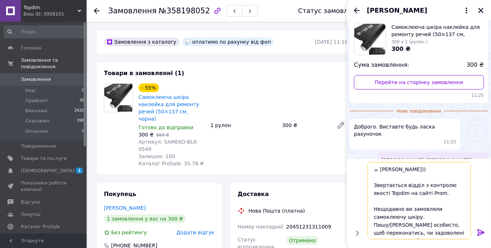
click at [428, 192] on textarea "☕ [PERSON_NAME])) Звертається відділ з контролю якості Topdim на сайті Prom. Не…" at bounding box center [419, 200] width 103 height 77
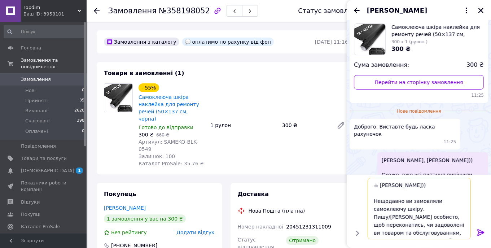
click at [394, 203] on textarea "☕ [PERSON_NAME])) Нещодавно ви замовляли самоклеючу шкіру. Пишу/[PERSON_NAME] о…" at bounding box center [419, 208] width 103 height 61
drag, startPoint x: 394, startPoint y: 203, endPoint x: 402, endPoint y: 224, distance: 22.6
click at [402, 224] on textarea "☕ [PERSON_NAME])) Нещодавно ви замовляли самоклеючу шкіру. Пишу/[PERSON_NAME] о…" at bounding box center [419, 208] width 103 height 61
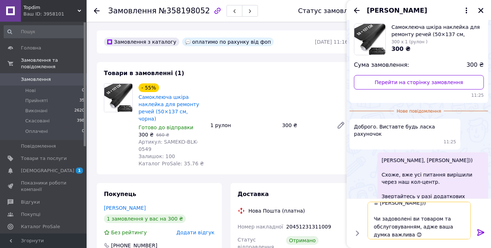
scroll to position [8, 0]
click at [432, 224] on textarea "☕ [PERSON_NAME])) Чи задоволені ви товаром та обслуговуванням, адже ваша думка …" at bounding box center [419, 221] width 103 height 38
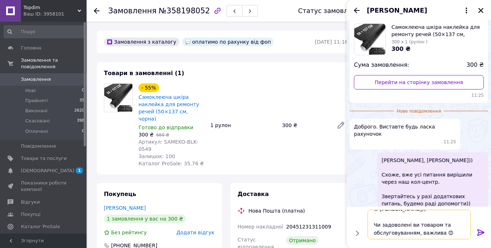
scroll to position [5, 0]
type textarea "☕ [PERSON_NAME])) Чи задоволені ви товаром та обслуговуванням? 😊"
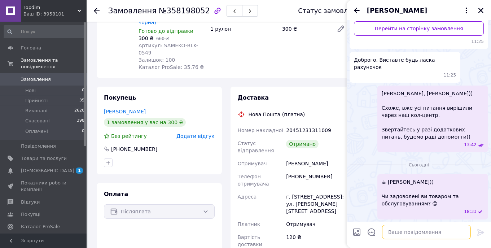
scroll to position [108, 0]
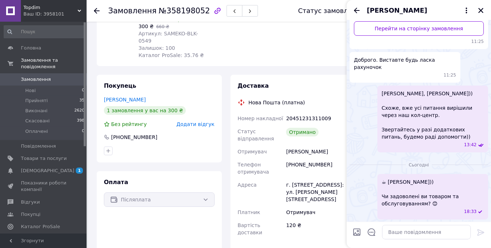
click at [446, 190] on span "☕ [PERSON_NAME])) Чи задоволені ви товаром та обслуговуванням? 😊" at bounding box center [433, 192] width 102 height 29
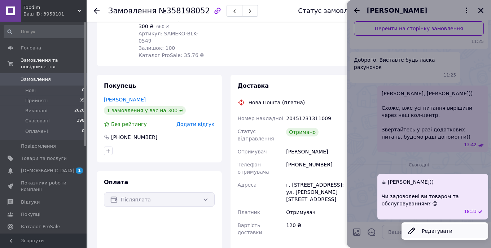
click at [429, 237] on button "Редагувати" at bounding box center [445, 231] width 87 height 14
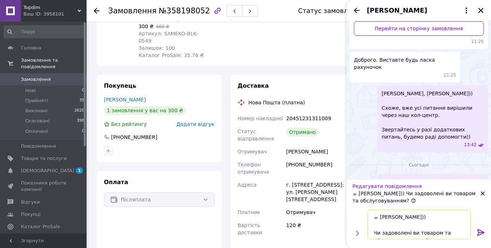
click at [425, 216] on textarea "☕ [PERSON_NAME])) Чи задоволені ви товаром та обслуговуванням? 😊" at bounding box center [419, 225] width 103 height 30
click at [460, 218] on textarea "☕ [PERSON_NAME])) Чи задоволені ви товаром та обслуговуванням? 😊" at bounding box center [419, 225] width 103 height 30
click at [398, 230] on textarea "☕ [PERSON_NAME])) Чи задоволені ви товаром та обслуговуванням? 😊" at bounding box center [419, 225] width 103 height 30
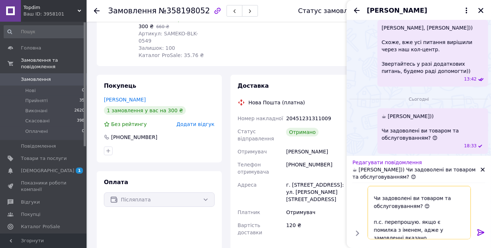
scroll to position [16, 0]
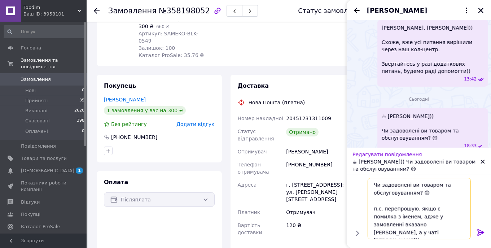
click at [386, 208] on textarea "☕ [PERSON_NAME])) Чи задоволені ви товаром та обслуговуванням? 😊 п.с. перепрошу…" at bounding box center [419, 208] width 103 height 61
type textarea "☕ [PERSON_NAME])) Чи задоволені ви товаром та обслуговуванням? 😊 п.с. Перепрошу…"
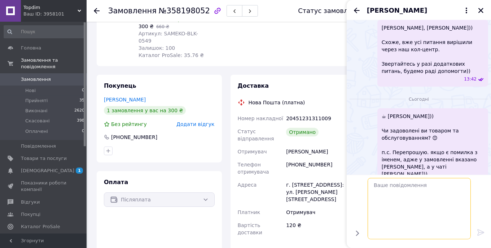
scroll to position [125, 0]
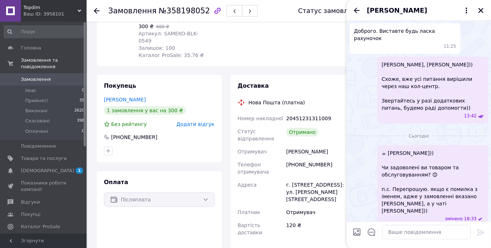
click at [411, 200] on span "☕ Добривечір, Олександре)) Чи задоволені ви товаром та обслуговуванням? 😊 п.с. …" at bounding box center [433, 181] width 102 height 65
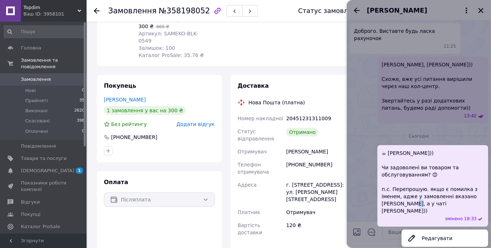
click at [411, 200] on span "☕ Добривечір, Олександре)) Чи задоволені ви товаром та обслуговуванням? 😊 п.с. …" at bounding box center [433, 181] width 102 height 65
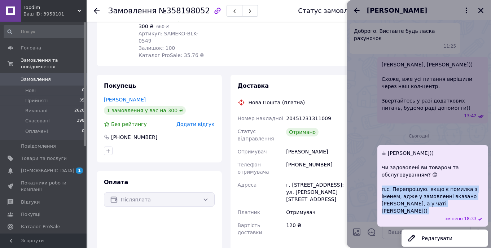
click at [411, 200] on span "☕ Добривечір, Олександре)) Чи задоволені ви товаром та обслуговуванням? 😊 п.с. …" at bounding box center [433, 181] width 102 height 65
copy span "п.с. Перепрошую. якщо є помилка з іменем, адже у замовленні вказано Богдана, а …"
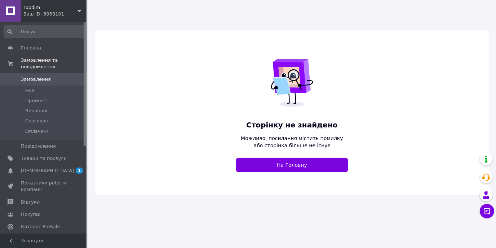
click at [28, 9] on span "Topdim" at bounding box center [50, 7] width 54 height 6
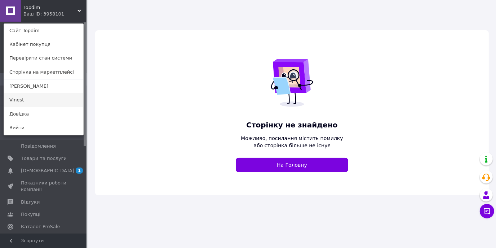
click at [43, 105] on link "Vinest" at bounding box center [43, 100] width 79 height 14
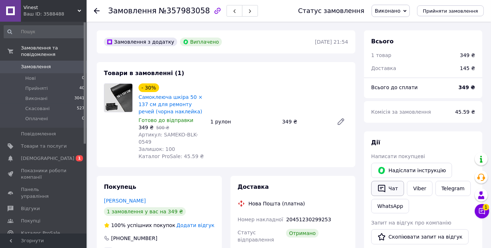
click at [385, 187] on icon "button" at bounding box center [381, 189] width 7 height 8
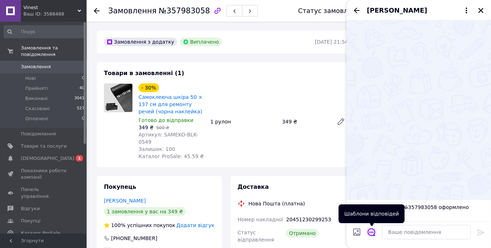
click at [373, 231] on icon "Відкрити шаблони відповідей" at bounding box center [372, 232] width 8 height 8
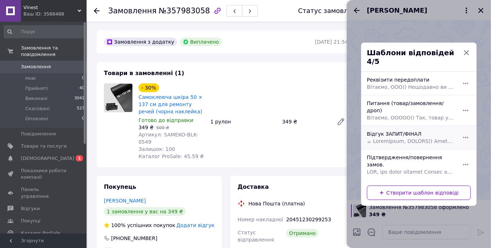
click at [392, 128] on div "Відгук ЗАПИТ/ФІНАЛ" at bounding box center [411, 137] width 94 height 20
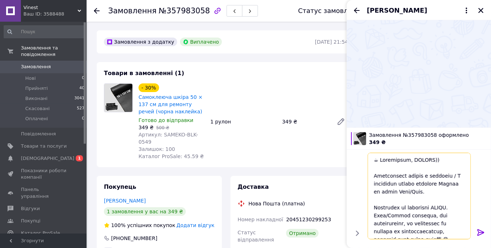
click at [419, 161] on textarea at bounding box center [419, 196] width 103 height 87
paste textarea "рію самоклеючу шкіру"
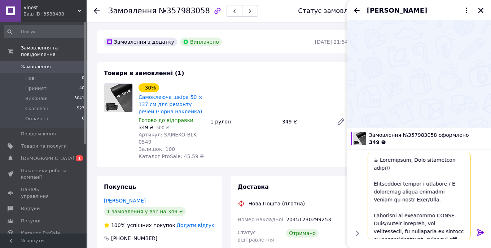
click at [419, 166] on textarea at bounding box center [419, 196] width 103 height 87
drag, startPoint x: 419, startPoint y: 166, endPoint x: 393, endPoint y: 166, distance: 26.3
click at [393, 166] on textarea at bounding box center [419, 196] width 103 height 87
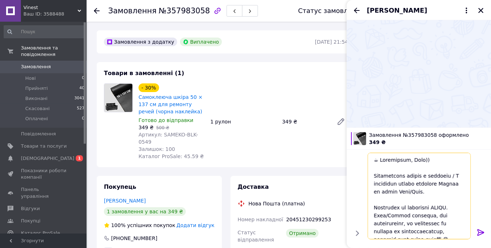
click at [416, 192] on textarea at bounding box center [419, 196] width 103 height 87
click at [456, 209] on textarea at bounding box center [419, 196] width 103 height 87
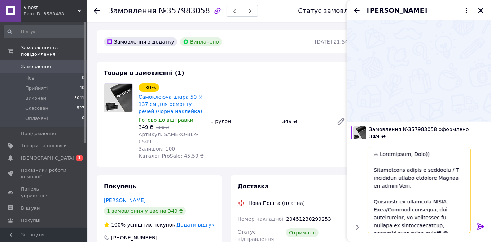
paste textarea "самоклеючу шкіру"
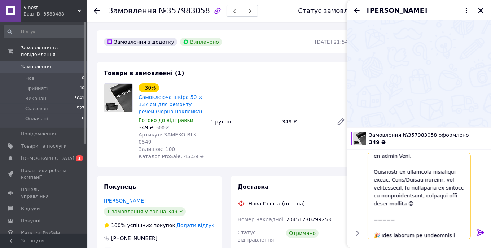
scroll to position [36, 0]
click at [461, 208] on textarea at bounding box center [419, 196] width 103 height 87
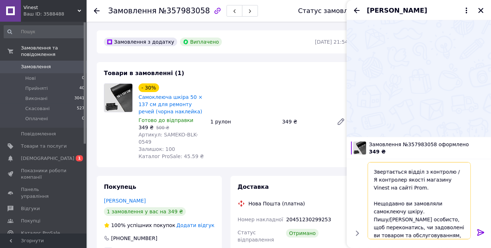
scroll to position [0, 0]
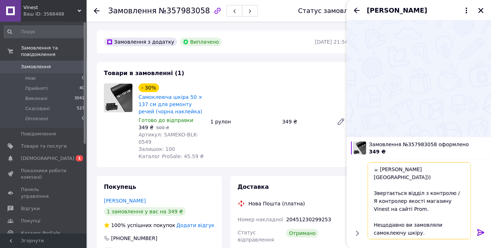
click at [382, 193] on textarea "☕ Добривечір, Юрію)) Звертається відділ з контролю / Я контролер якості магазин…" at bounding box center [419, 200] width 103 height 77
click at [447, 194] on textarea "☕ Добривечір, Юрію)) Звертається відділ з контролю якості магазину Vinest на са…" at bounding box center [419, 200] width 103 height 77
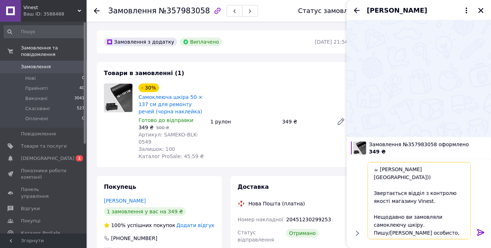
click at [438, 218] on textarea "☕ Добривечір, Юрію)) Звертається відділ з контролю якості магазину Vinest. Нещо…" at bounding box center [419, 200] width 103 height 77
click at [389, 224] on textarea "☕ Добривечір, Юрію)) Звертається відділ з контролю якості магазину Vinest. Нещо…" at bounding box center [419, 200] width 103 height 77
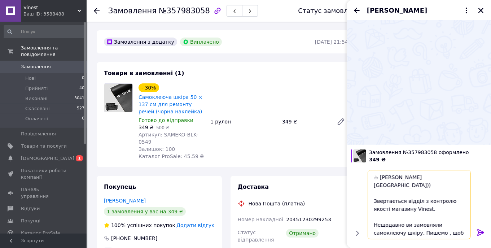
type textarea "☕ Добривечір, Юрію)) Звертається відділ з контролю якості магазину Vinest. Нещо…"
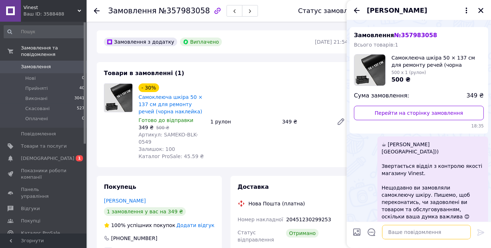
scroll to position [17, 0]
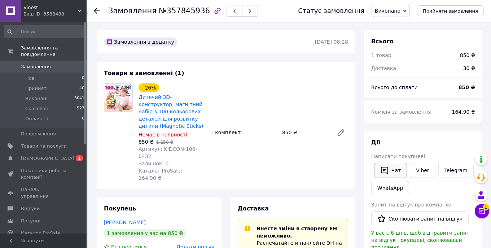
click at [390, 170] on button "Чат" at bounding box center [390, 170] width 33 height 15
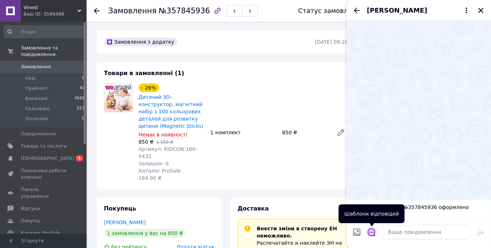
click at [372, 233] on icon "Відкрити шаблони відповідей" at bounding box center [372, 232] width 8 height 8
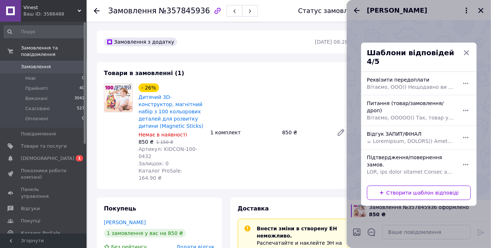
click at [398, 130] on div "Відгук ЗАПИТ/ФІНАЛ" at bounding box center [411, 137] width 94 height 20
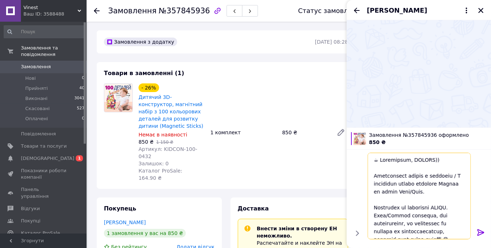
click at [416, 189] on textarea at bounding box center [419, 196] width 103 height 87
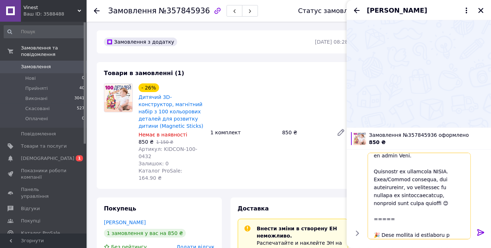
click at [468, 203] on textarea at bounding box center [419, 196] width 103 height 87
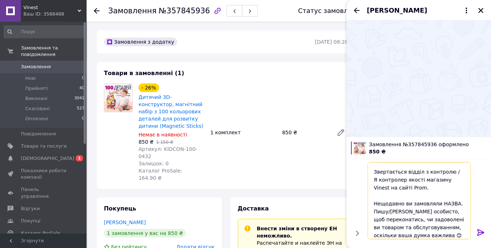
scroll to position [0, 0]
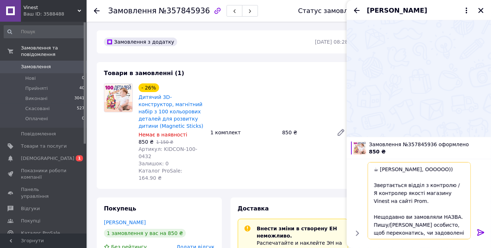
click at [434, 170] on textarea "☕ [PERSON_NAME], ОООООО)) Звертається відділ з контролю / Я контролер якості ма…" at bounding box center [419, 200] width 103 height 77
paste textarea "ьго магнітний конструктор"
click at [438, 171] on textarea "☕ [PERSON_NAME] конструктор)) Звертається відділ з контролю / Я контролер якост…" at bounding box center [419, 200] width 103 height 77
drag, startPoint x: 438, startPoint y: 171, endPoint x: 396, endPoint y: 176, distance: 42.4
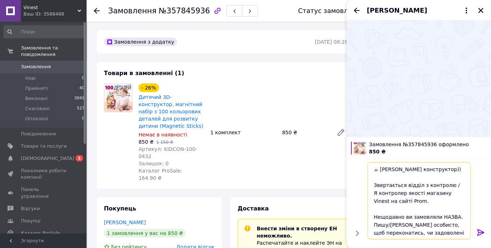
click at [397, 176] on textarea "☕ [PERSON_NAME] конструктор)) Звертається відділ з контролю / Я контролер якост…" at bounding box center [419, 200] width 103 height 77
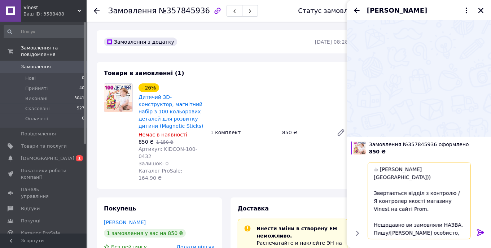
click at [452, 216] on textarea "☕ [PERSON_NAME][GEOGRAPHIC_DATA])) Звертається відділ з контролю / Я контролер …" at bounding box center [419, 200] width 103 height 77
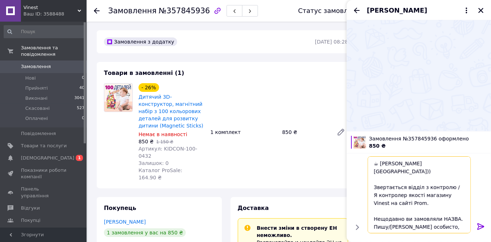
paste textarea "агнітний конструктор"
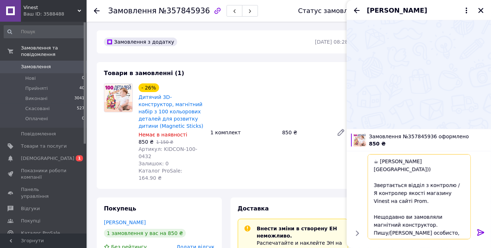
click at [391, 187] on textarea "☕ [PERSON_NAME][GEOGRAPHIC_DATA])) Звертається відділ з контролю / Я контролер …" at bounding box center [419, 196] width 103 height 85
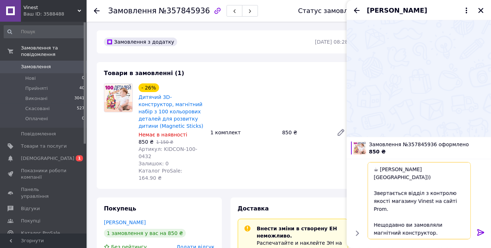
click at [447, 194] on textarea "☕ [PERSON_NAME][GEOGRAPHIC_DATA])) Звертається відділ з контролю якості магазин…" at bounding box center [419, 200] width 103 height 77
click at [445, 217] on textarea "☕ [PERSON_NAME][GEOGRAPHIC_DATA])) Звертається відділ з контролю якості магазин…" at bounding box center [419, 200] width 103 height 77
click at [383, 227] on textarea "☕ [PERSON_NAME][GEOGRAPHIC_DATA])) Звертається відділ з контролю якості магазин…" at bounding box center [419, 200] width 103 height 77
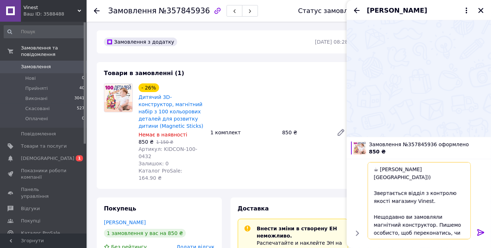
click at [383, 227] on textarea "☕ [PERSON_NAME][GEOGRAPHIC_DATA])) Звертається відділ з контролю якості магазин…" at bounding box center [419, 200] width 103 height 77
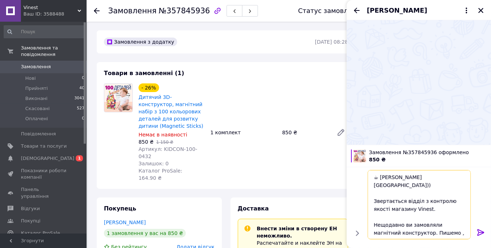
type textarea "☕ [PERSON_NAME][GEOGRAPHIC_DATA])) Звертається відділ з контролю якості магазин…"
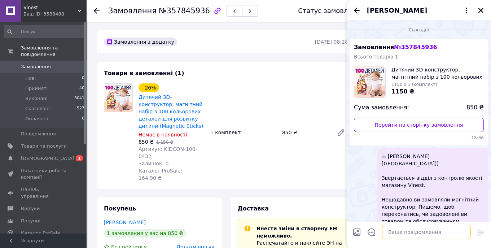
scroll to position [17, 0]
